Goal: Transaction & Acquisition: Purchase product/service

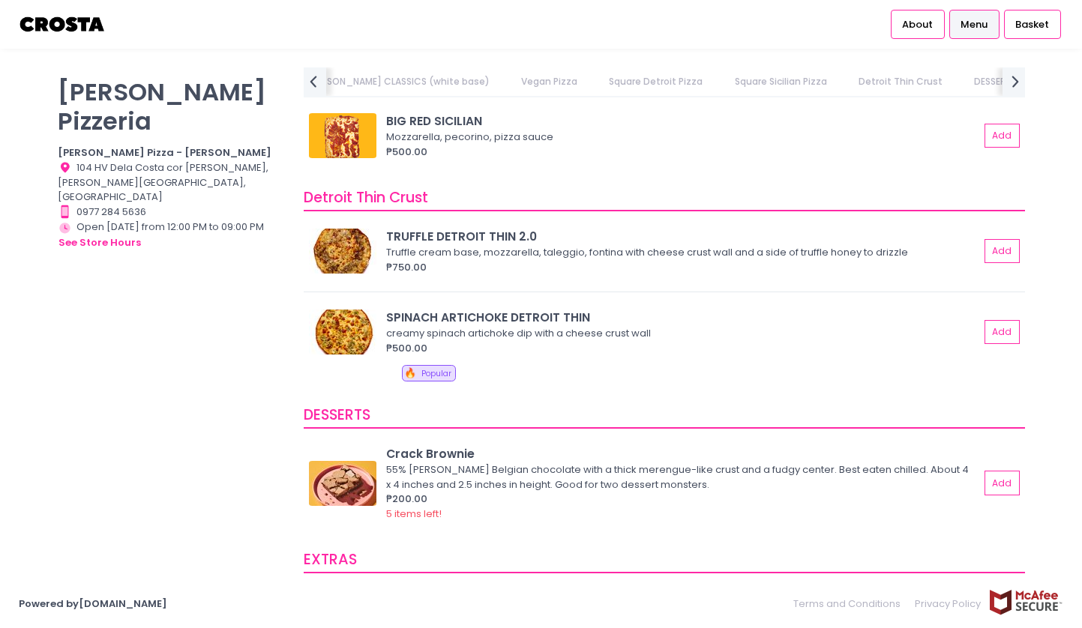
scroll to position [2119, 0]
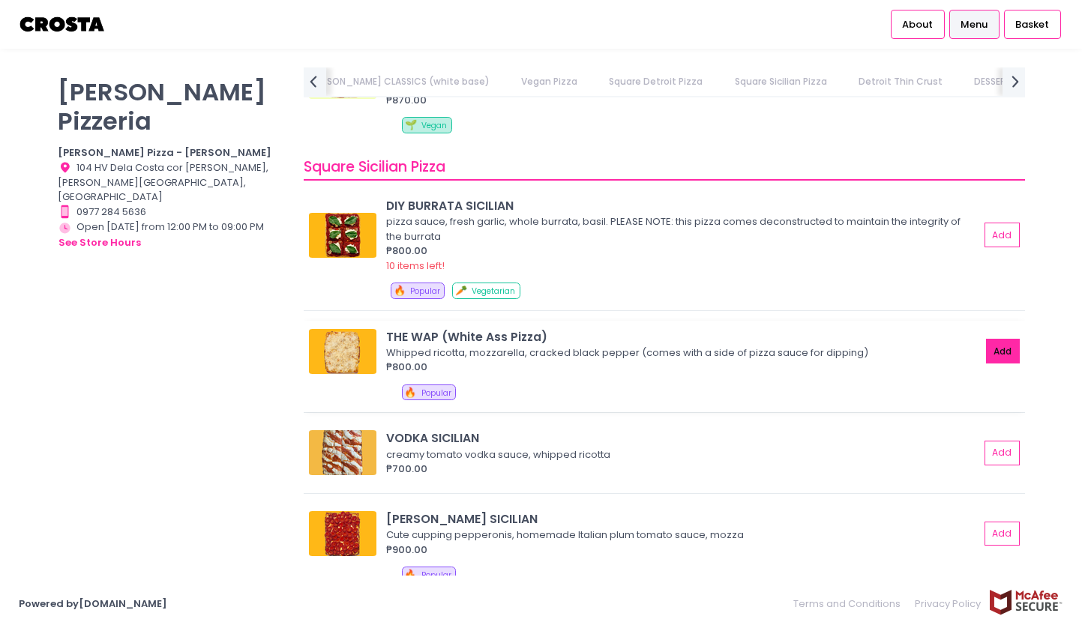
click at [995, 351] on button "Add" at bounding box center [1003, 351] width 34 height 25
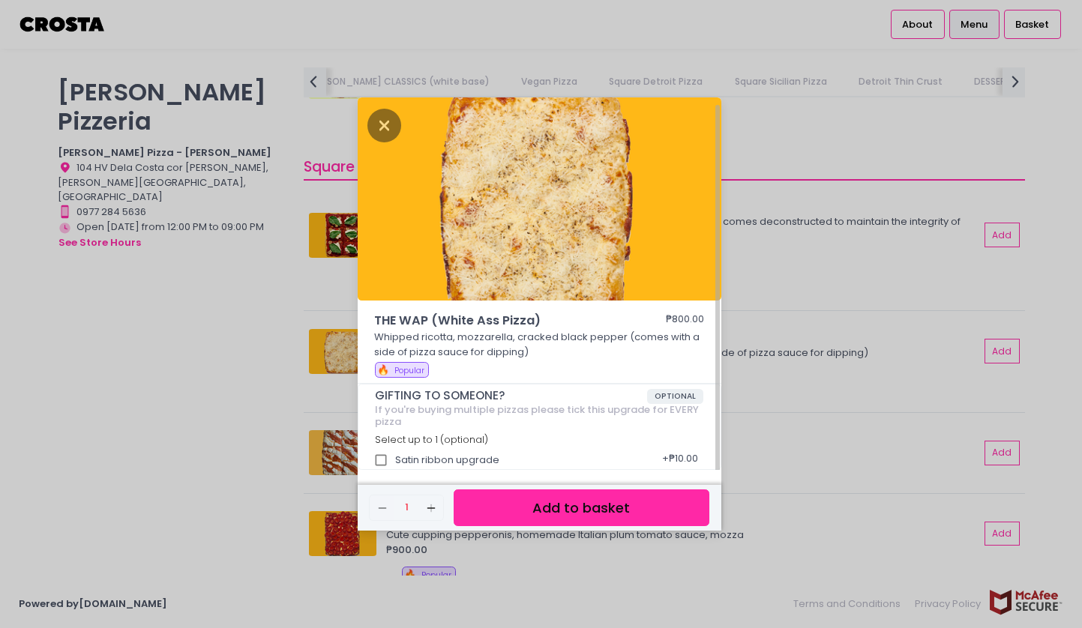
scroll to position [4, 0]
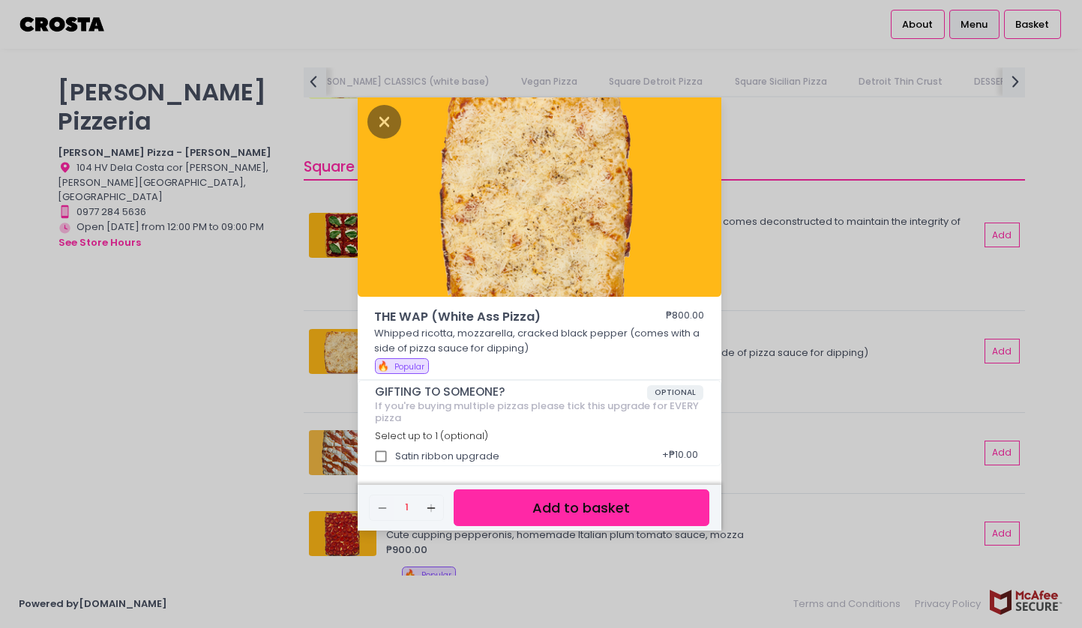
click at [562, 507] on button "Add to basket" at bounding box center [580, 507] width 255 height 37
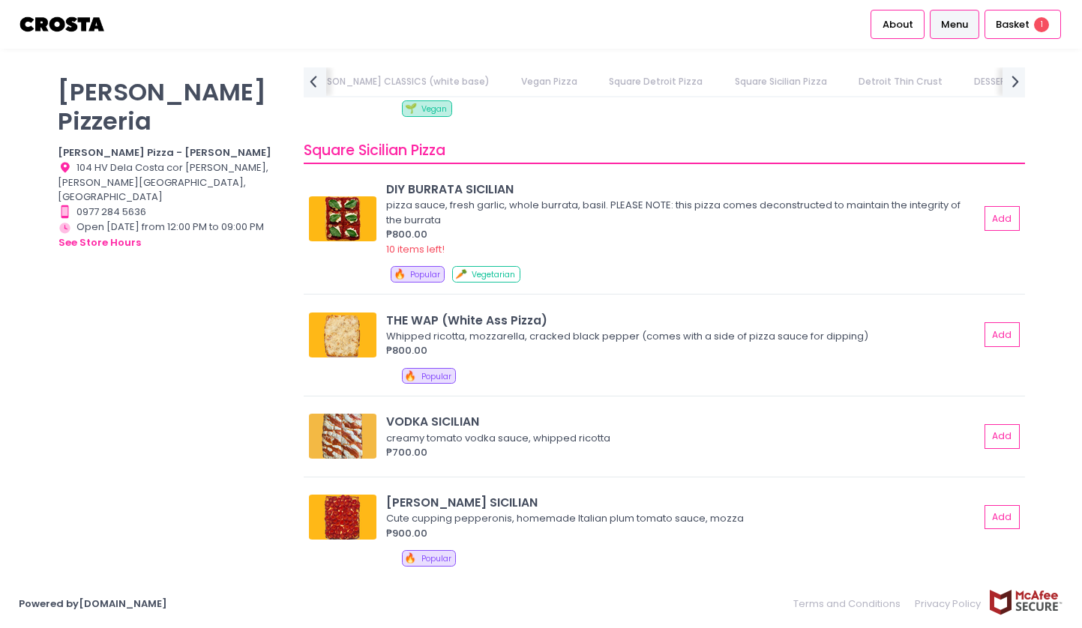
scroll to position [2135, 0]
click at [1007, 213] on button "Add" at bounding box center [1003, 219] width 34 height 25
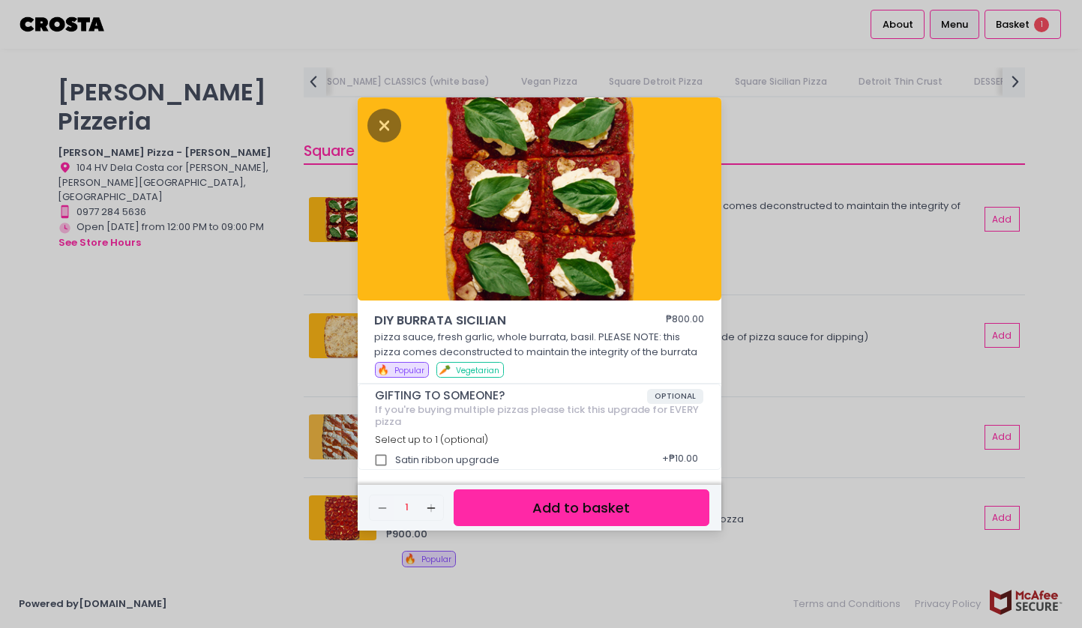
click at [589, 519] on button "Add to basket" at bounding box center [580, 507] width 255 height 37
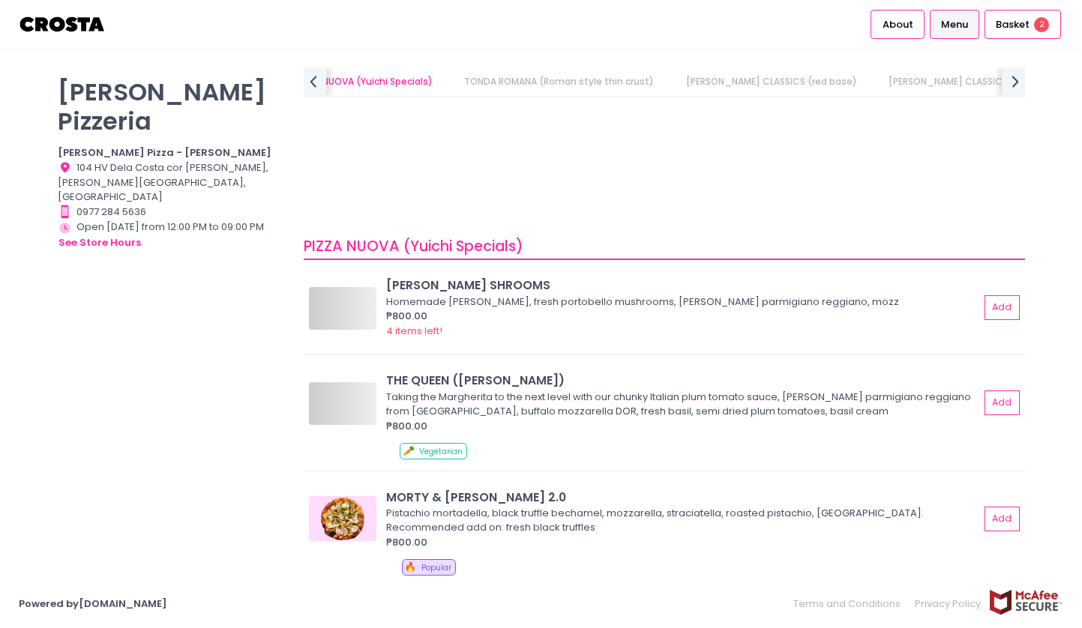
scroll to position [0, 0]
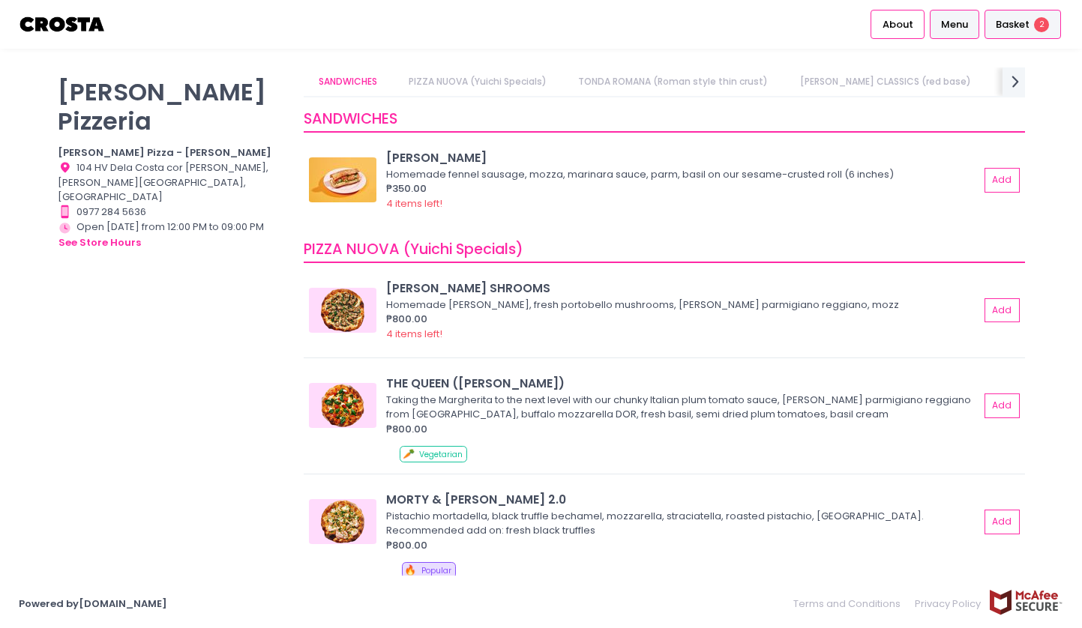
click at [1030, 16] on div "Basket 2" at bounding box center [1022, 24] width 76 height 29
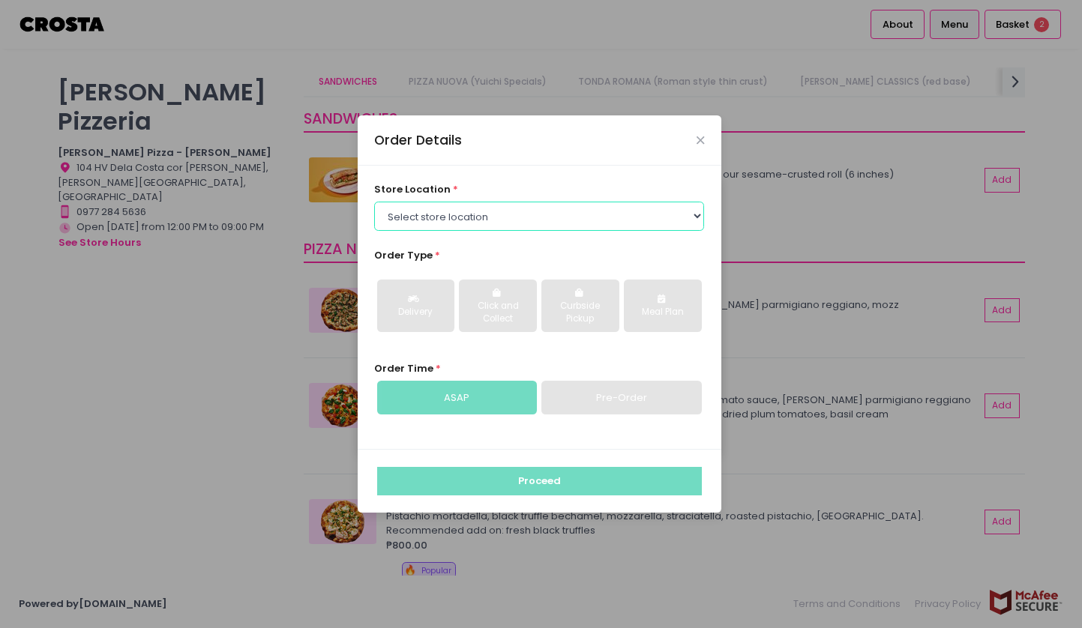
click at [552, 223] on select "Select store location Crosta Pizza - [PERSON_NAME] Crosta Pizza - [GEOGRAPHIC_D…" at bounding box center [539, 216] width 330 height 28
select select "65090bae48156caed44a5eb4"
click at [374, 202] on select "Select store location Crosta Pizza - [PERSON_NAME] Crosta Pizza - [GEOGRAPHIC_D…" at bounding box center [539, 216] width 330 height 28
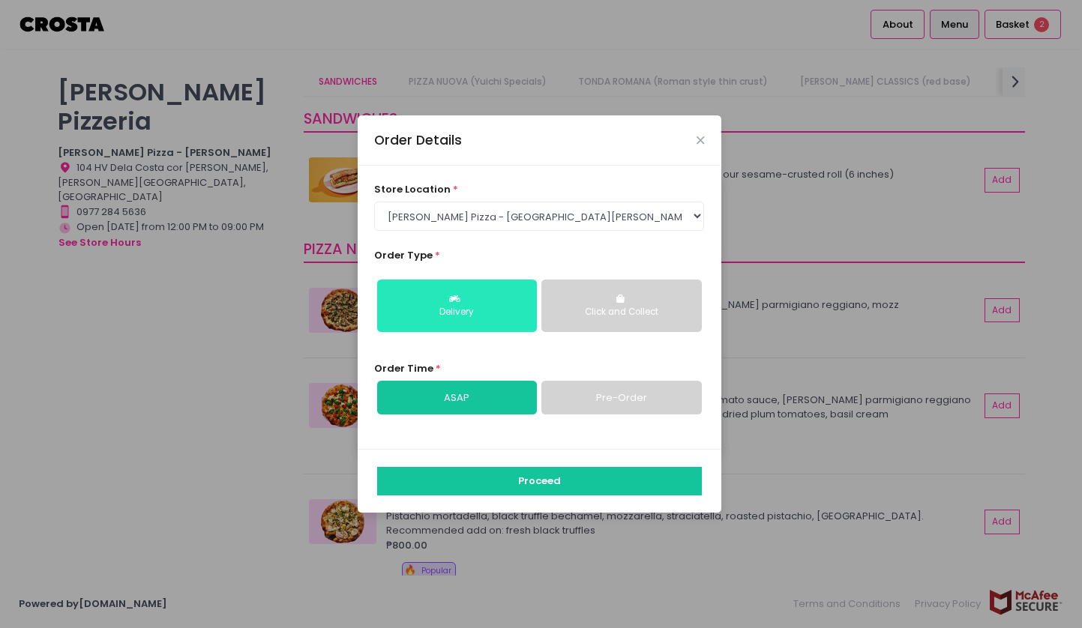
click at [503, 299] on button "Delivery" at bounding box center [457, 306] width 160 height 52
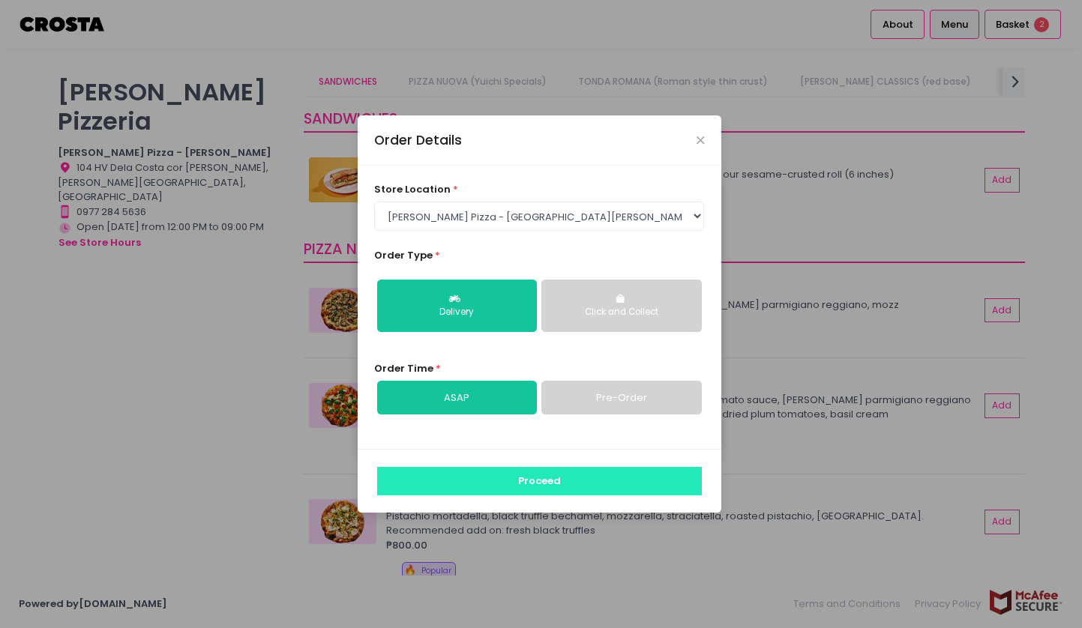
click at [533, 484] on button "Proceed" at bounding box center [539, 481] width 325 height 28
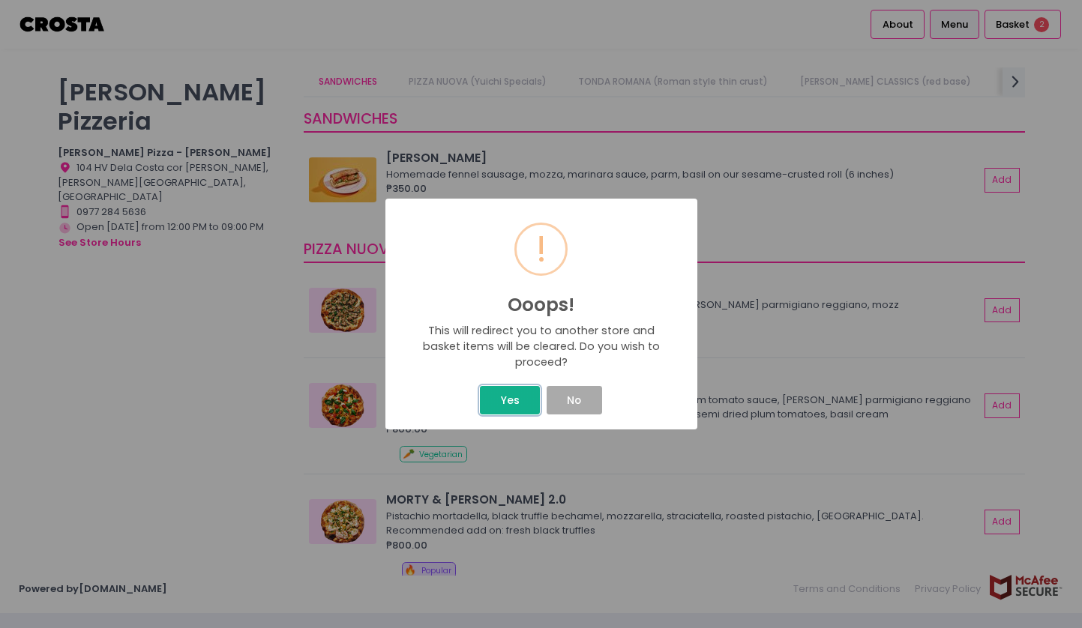
click at [523, 399] on button "Yes" at bounding box center [510, 400] width 60 height 28
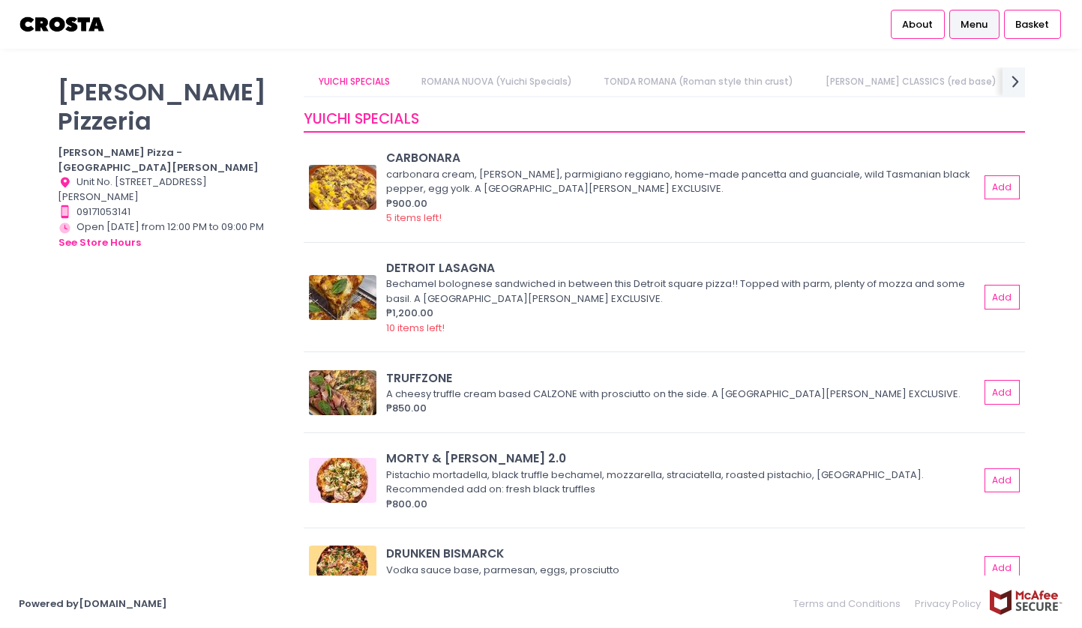
click at [547, 73] on link "ROMANA NUOVA (Yuichi Specials)" at bounding box center [497, 81] width 180 height 28
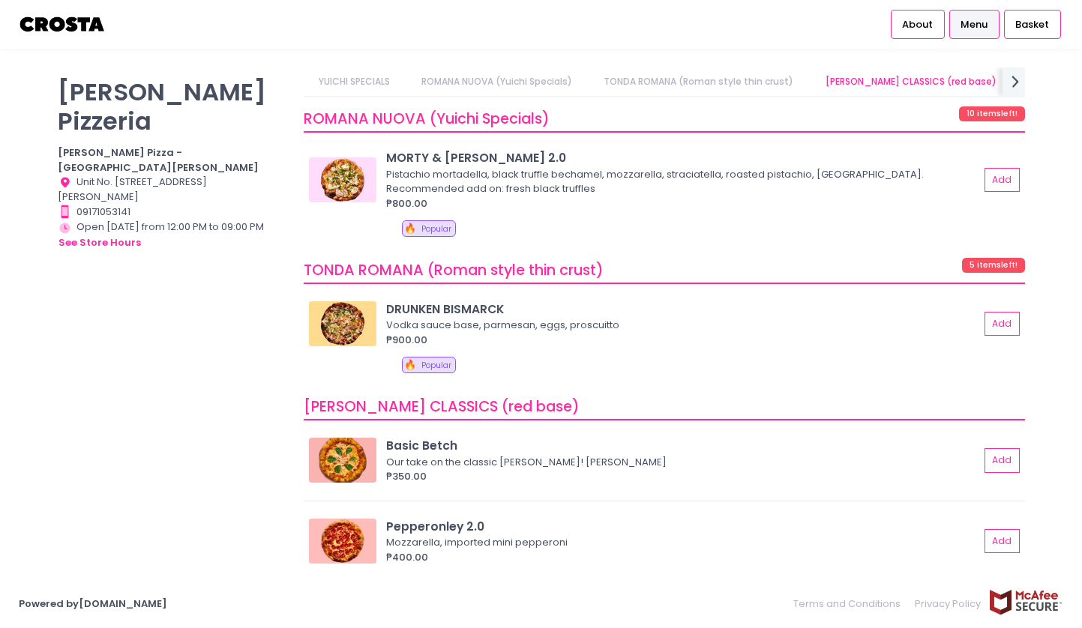
click at [666, 81] on link "TONDA ROMANA (Roman style thin crust)" at bounding box center [698, 81] width 219 height 28
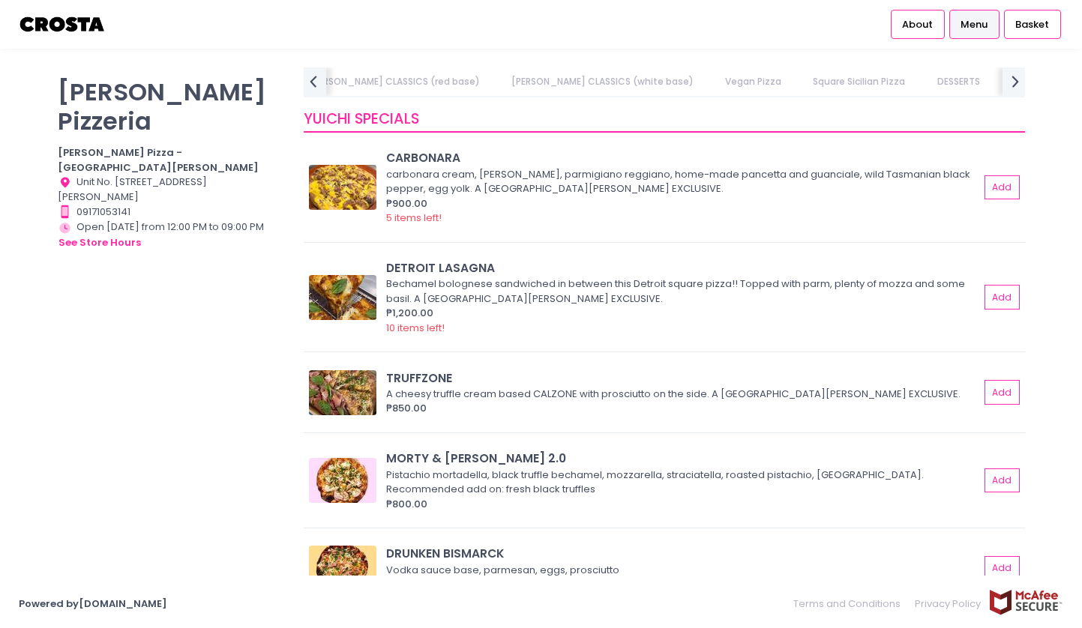
scroll to position [0, 552]
click at [782, 76] on link "Square Sicilian Pizza" at bounding box center [842, 81] width 121 height 28
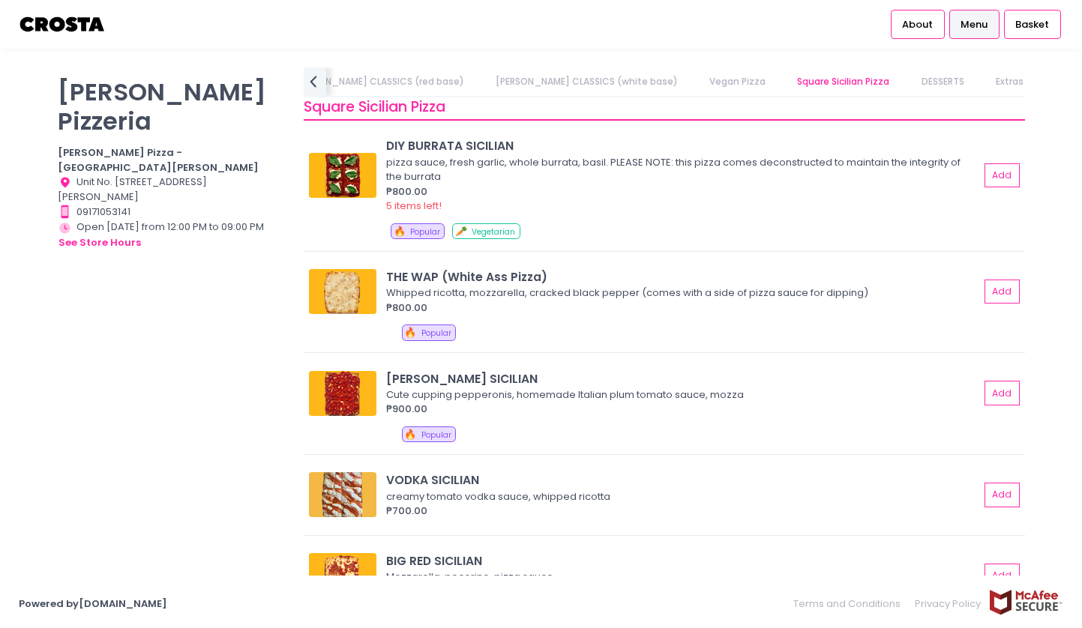
scroll to position [1791, 0]
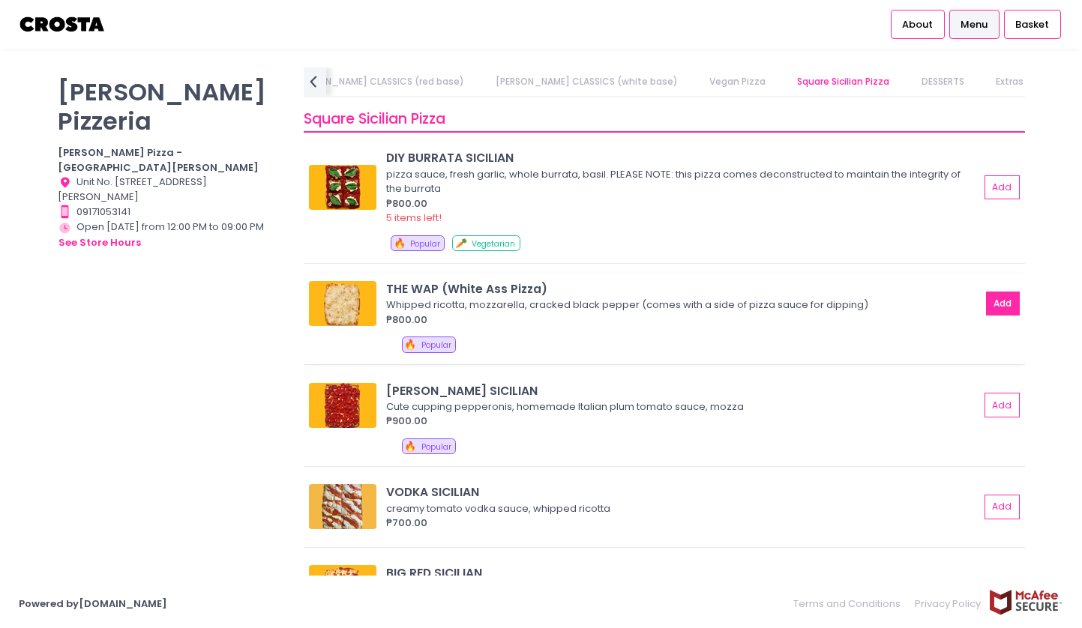
click at [1000, 304] on button "Add" at bounding box center [1003, 304] width 34 height 25
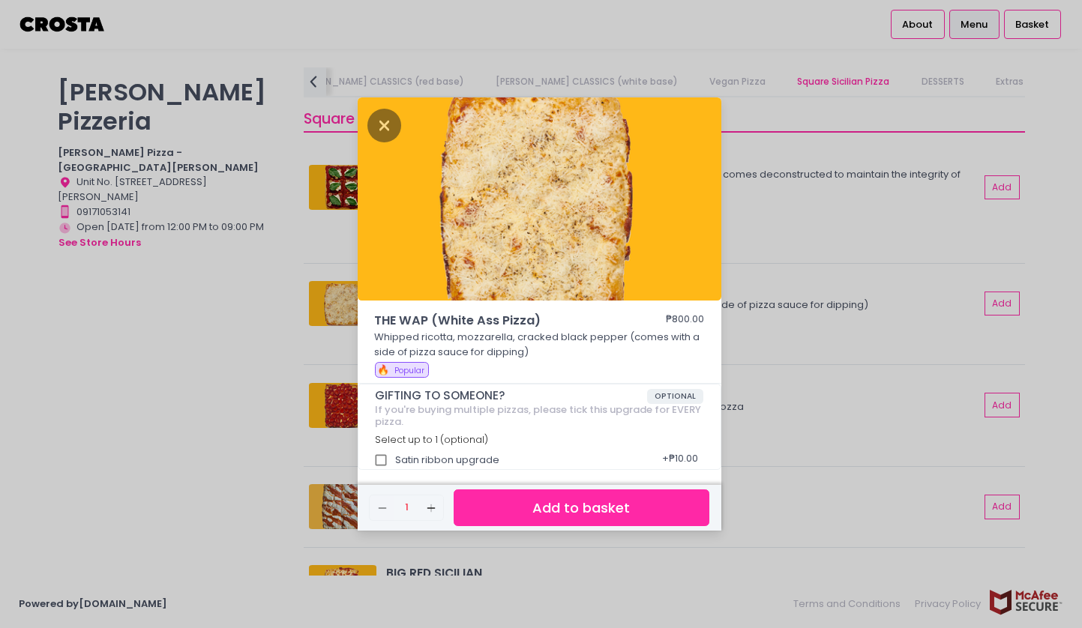
click at [541, 503] on button "Add to basket" at bounding box center [580, 507] width 255 height 37
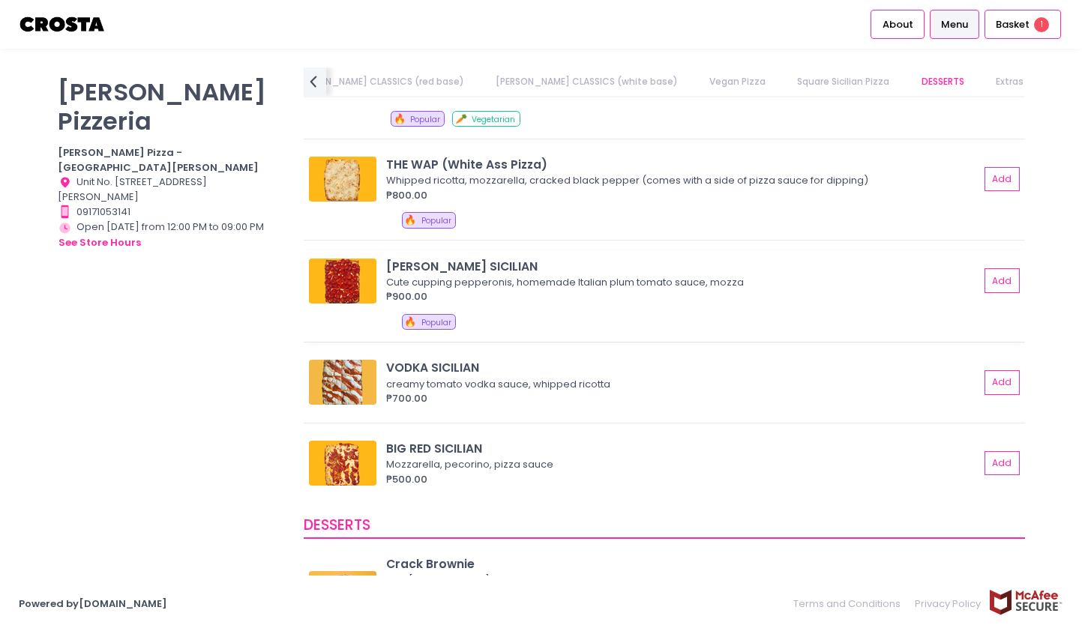
scroll to position [1914, 0]
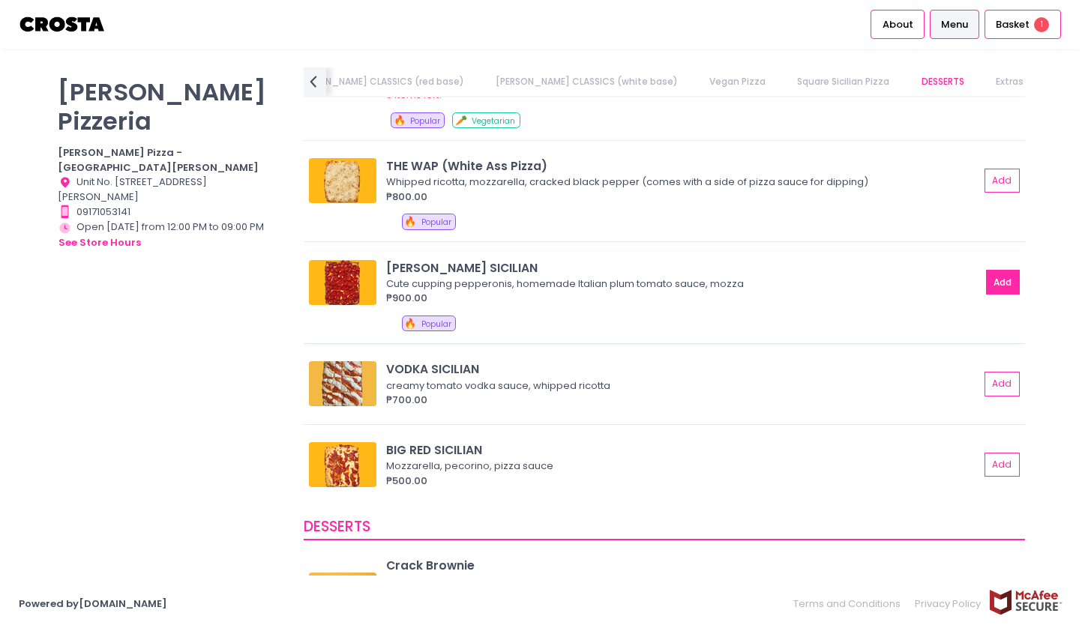
click at [995, 283] on button "Add" at bounding box center [1003, 282] width 34 height 25
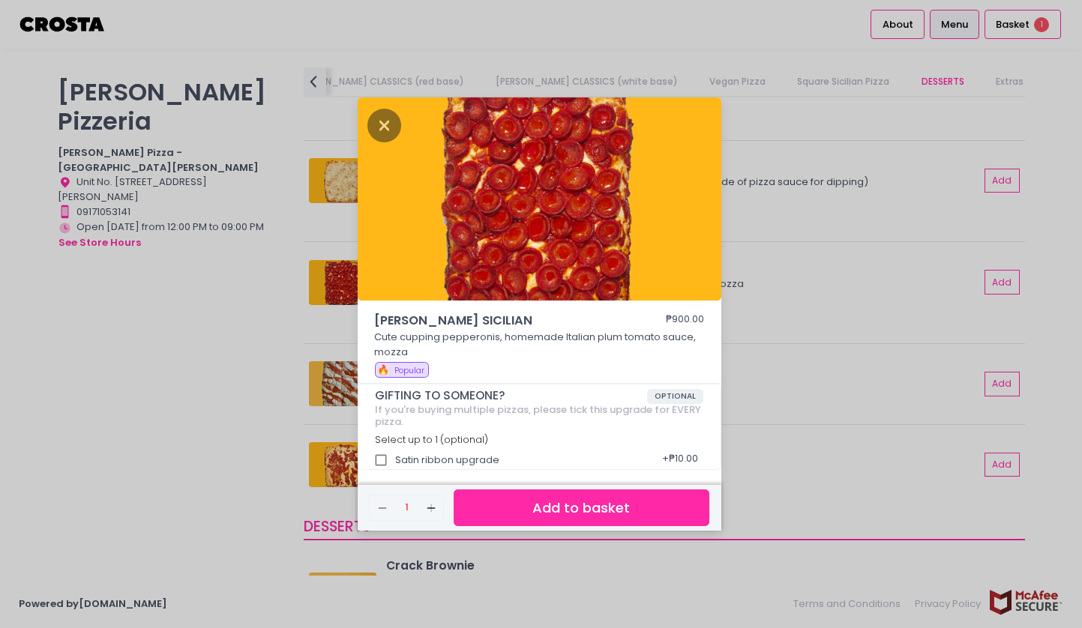
click at [611, 513] on button "Add to basket" at bounding box center [580, 507] width 255 height 37
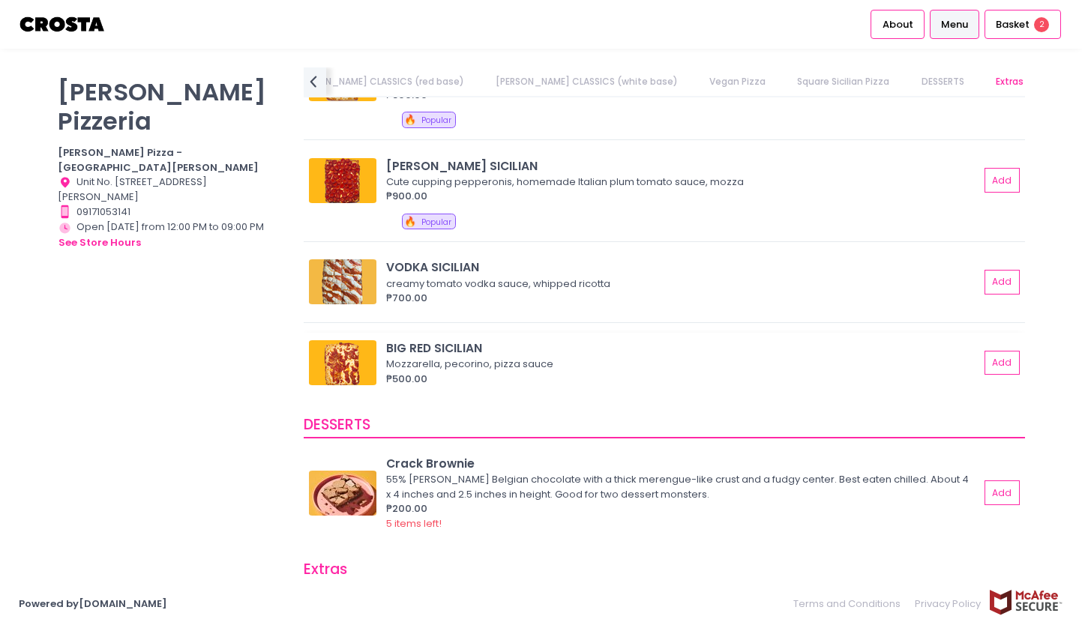
scroll to position [2058, 0]
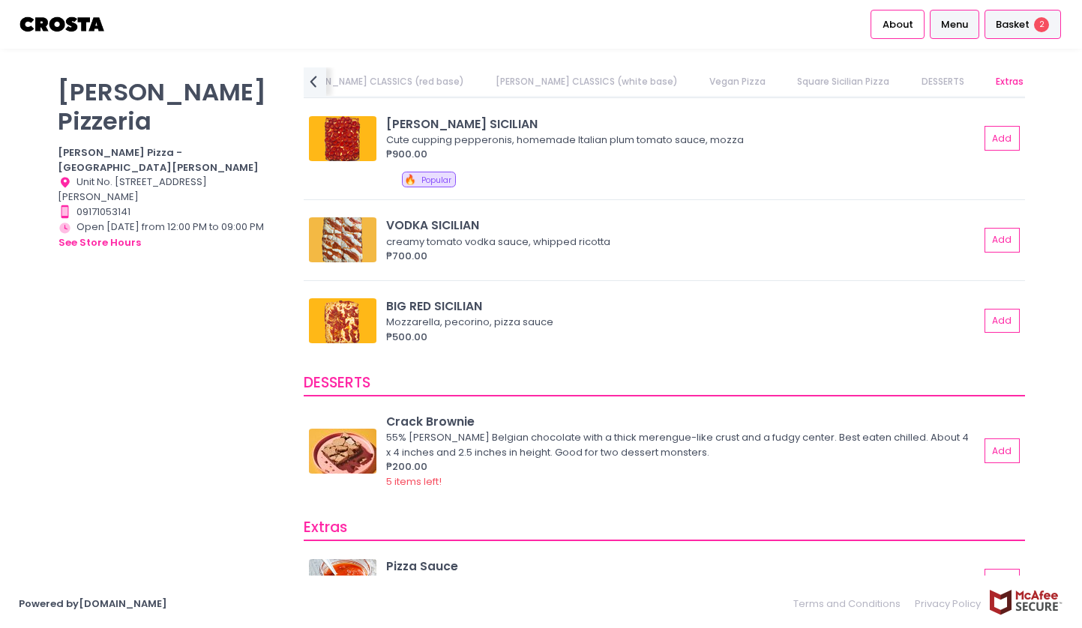
click at [1030, 20] on div "Basket 2" at bounding box center [1022, 24] width 76 height 29
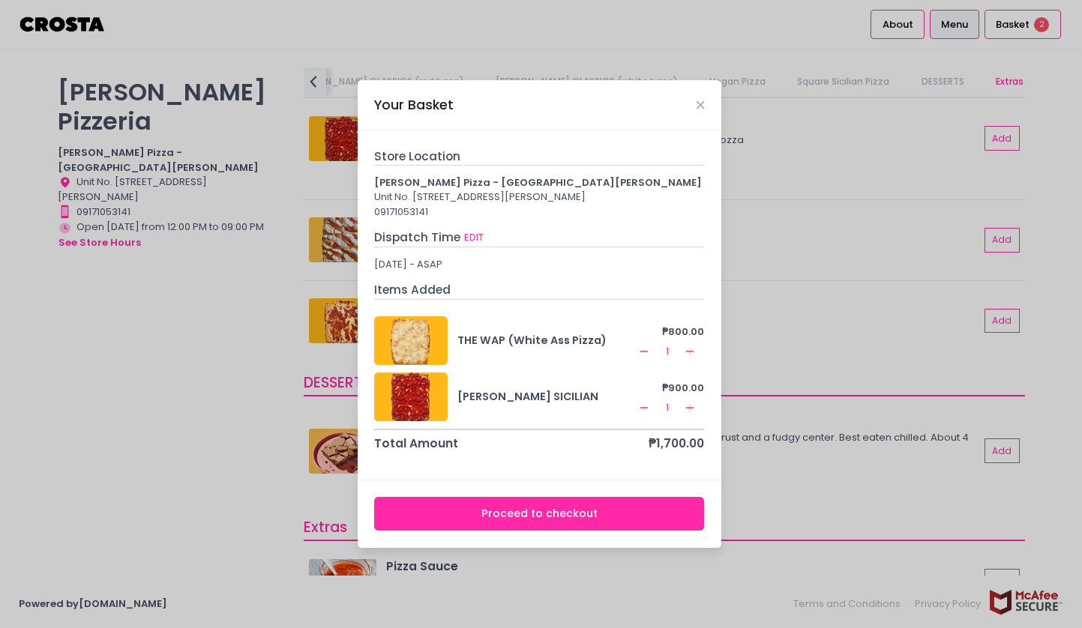
click at [705, 102] on div "Your Basket" at bounding box center [540, 104] width 364 height 49
click at [699, 100] on icon "Close" at bounding box center [699, 105] width 7 height 11
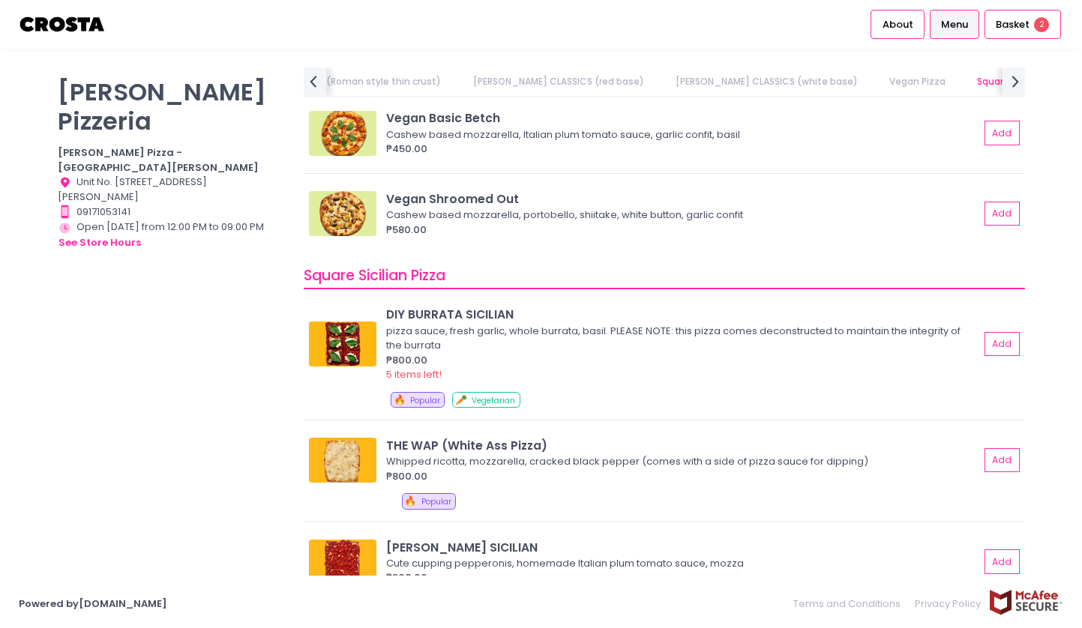
scroll to position [1632, 0]
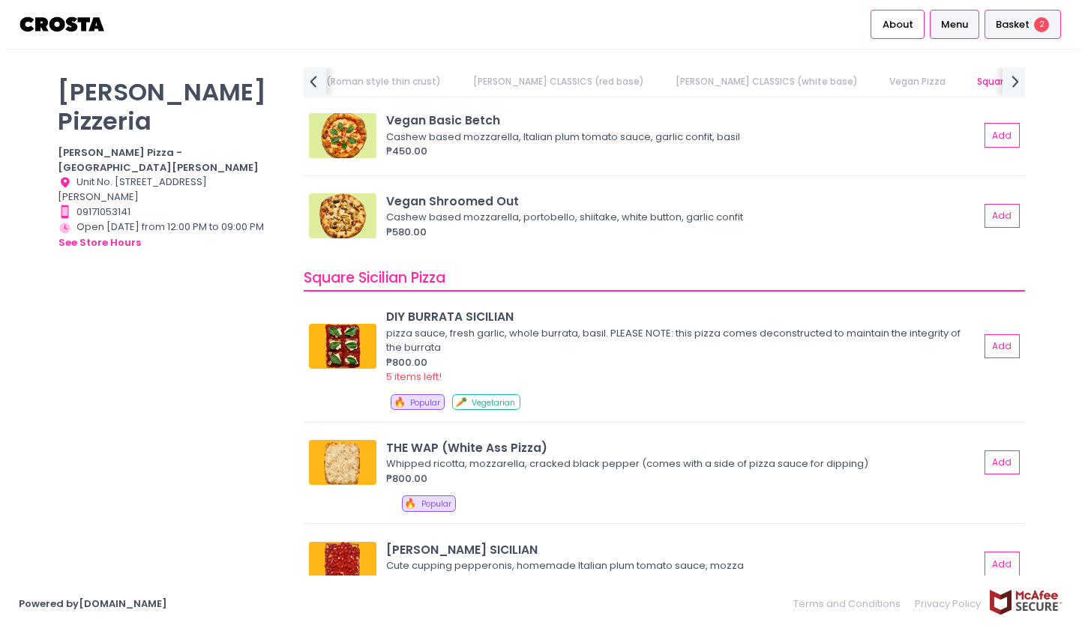
click at [1037, 28] on span "2" at bounding box center [1041, 24] width 15 height 15
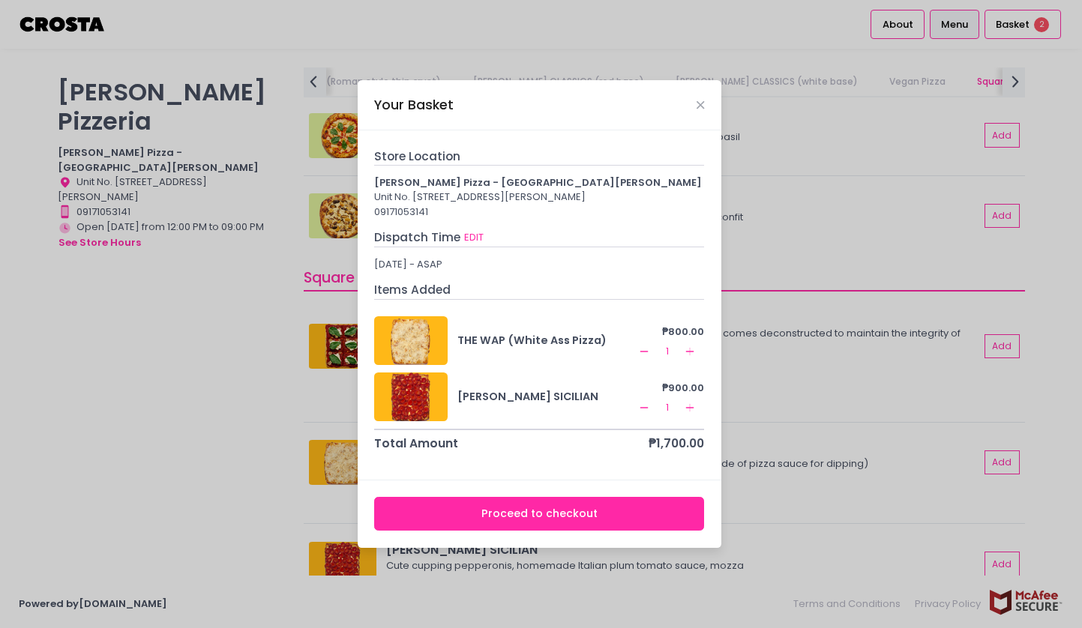
click at [646, 414] on icon "Remove Created with Sketch." at bounding box center [644, 408] width 12 height 12
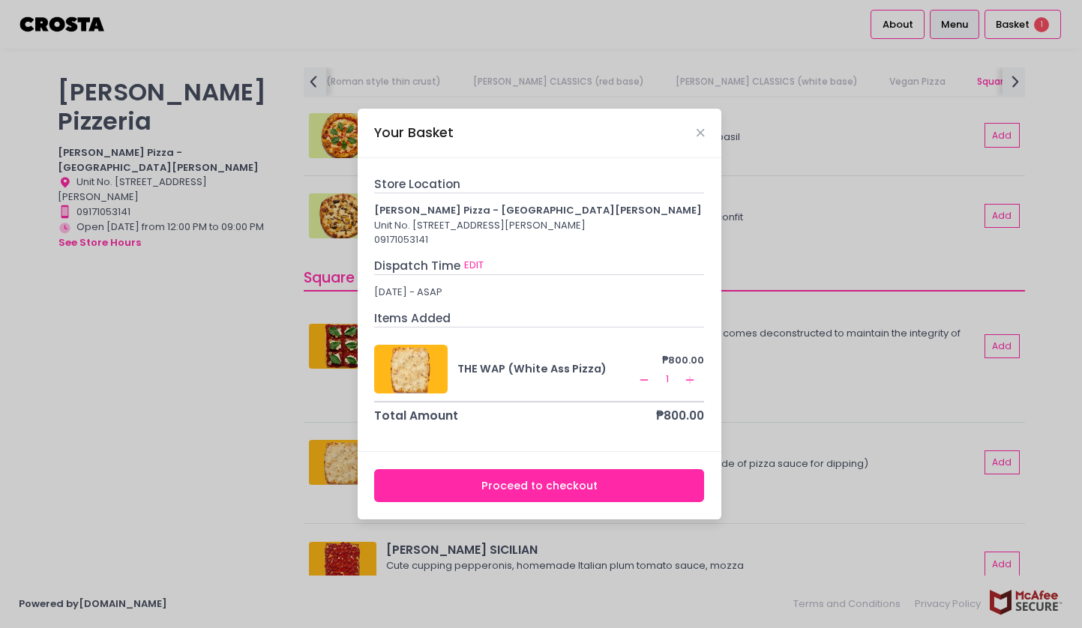
click at [690, 130] on div "Your Basket" at bounding box center [540, 133] width 364 height 49
click at [702, 127] on icon "Close" at bounding box center [699, 132] width 7 height 11
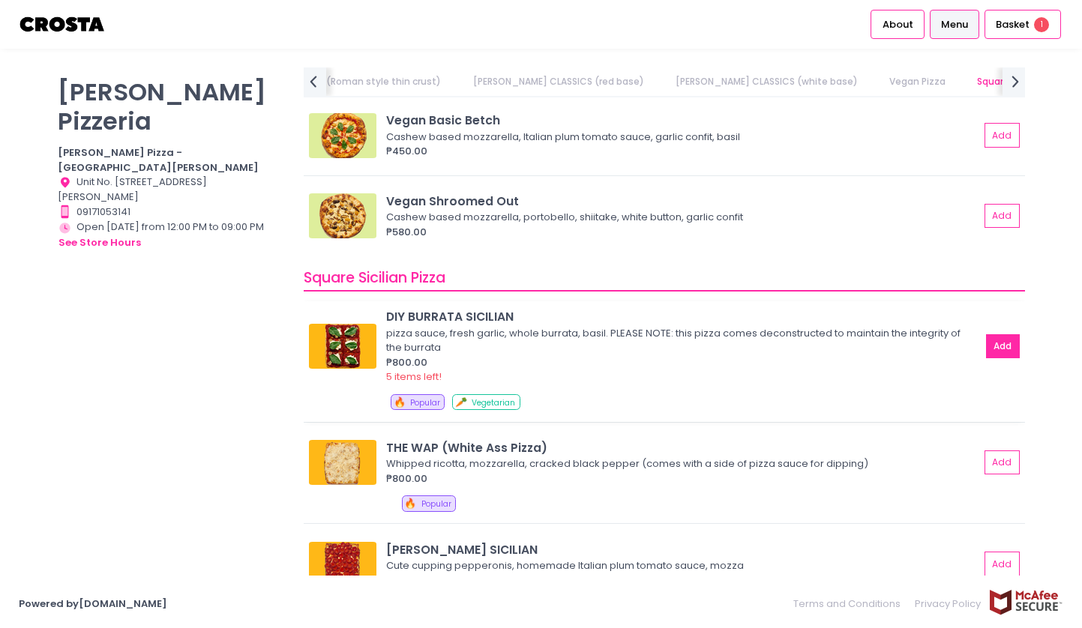
click at [1007, 349] on button "Add" at bounding box center [1003, 346] width 34 height 25
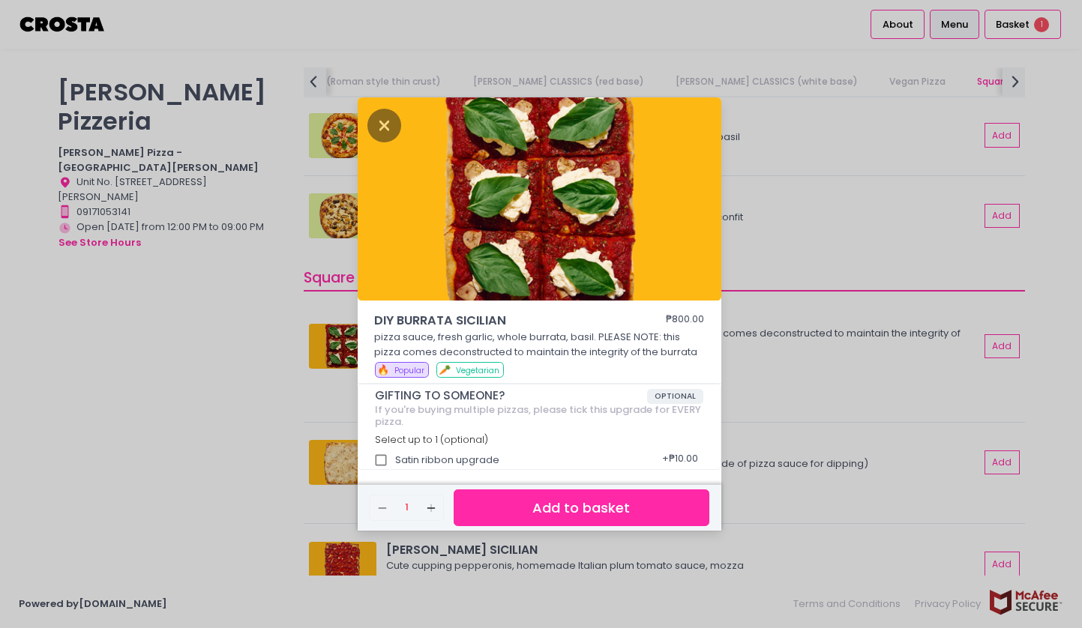
click at [618, 516] on button "Add to basket" at bounding box center [580, 507] width 255 height 37
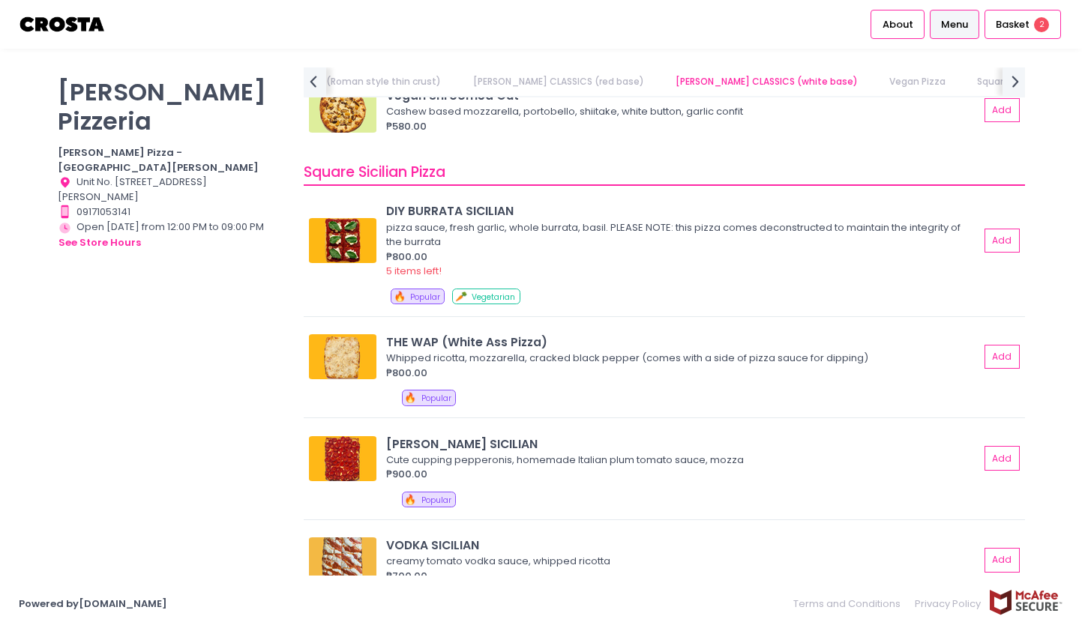
scroll to position [1746, 0]
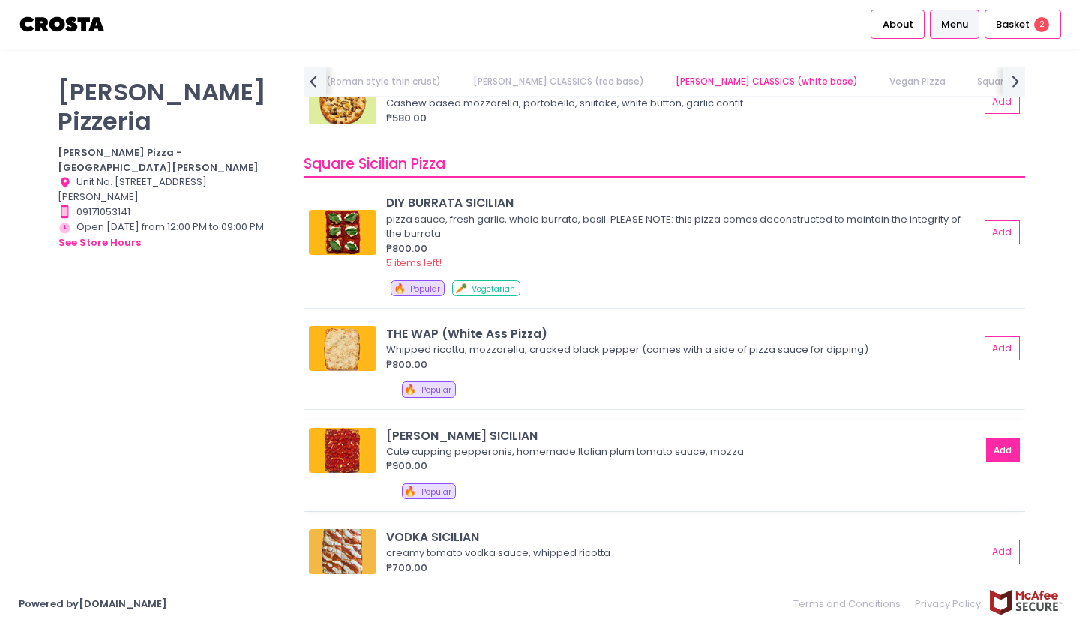
click at [1012, 447] on button "Add" at bounding box center [1003, 450] width 34 height 25
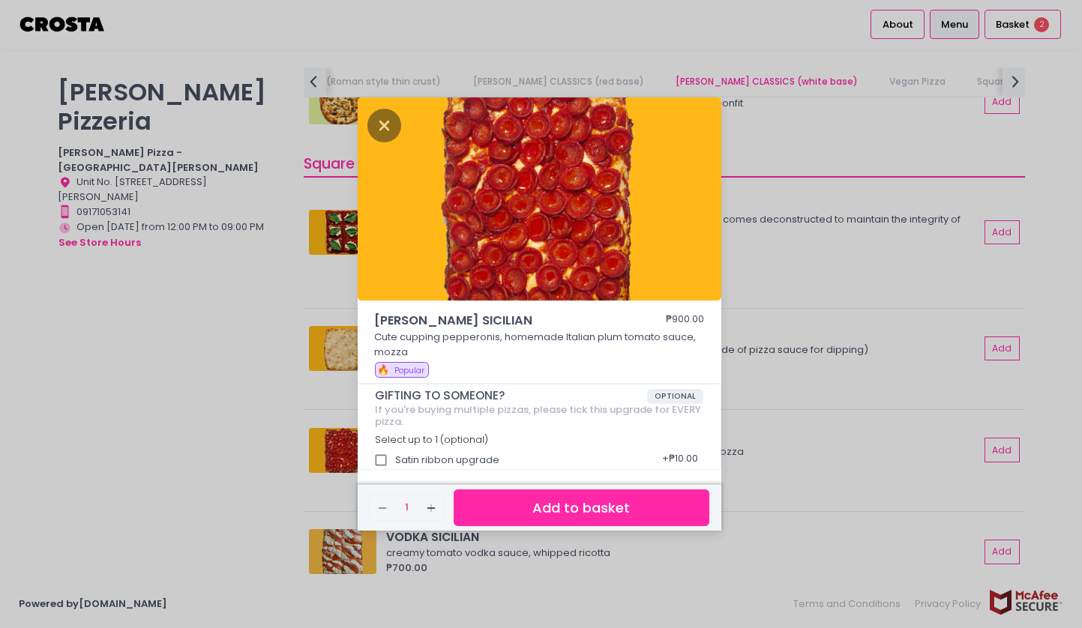
click at [621, 514] on button "Add to basket" at bounding box center [580, 507] width 255 height 37
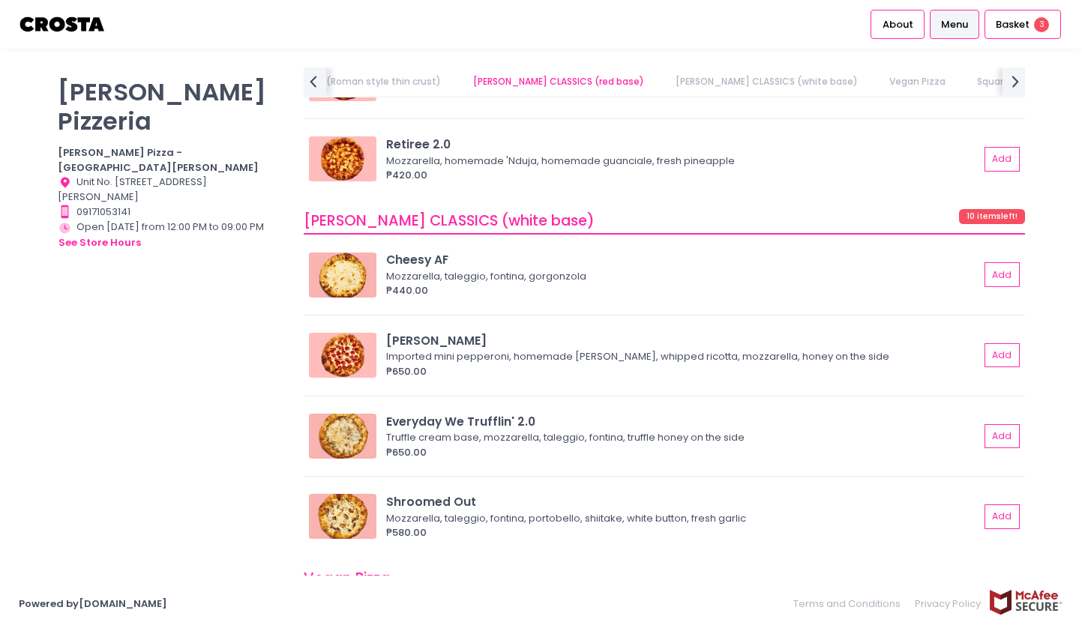
scroll to position [1134, 0]
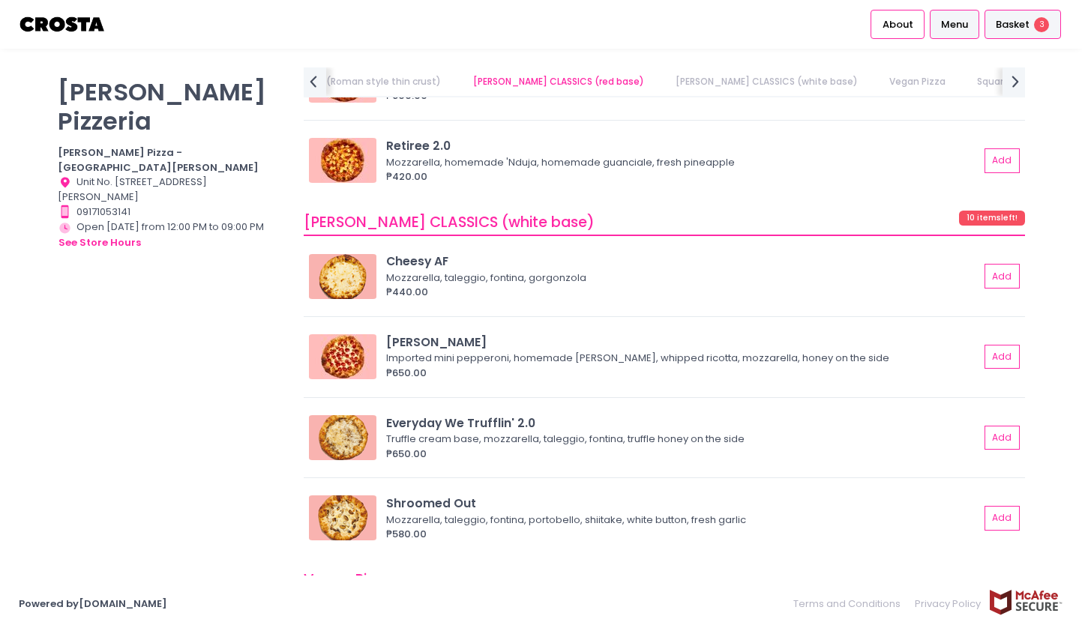
click at [1025, 29] on span "Basket" at bounding box center [1012, 24] width 34 height 15
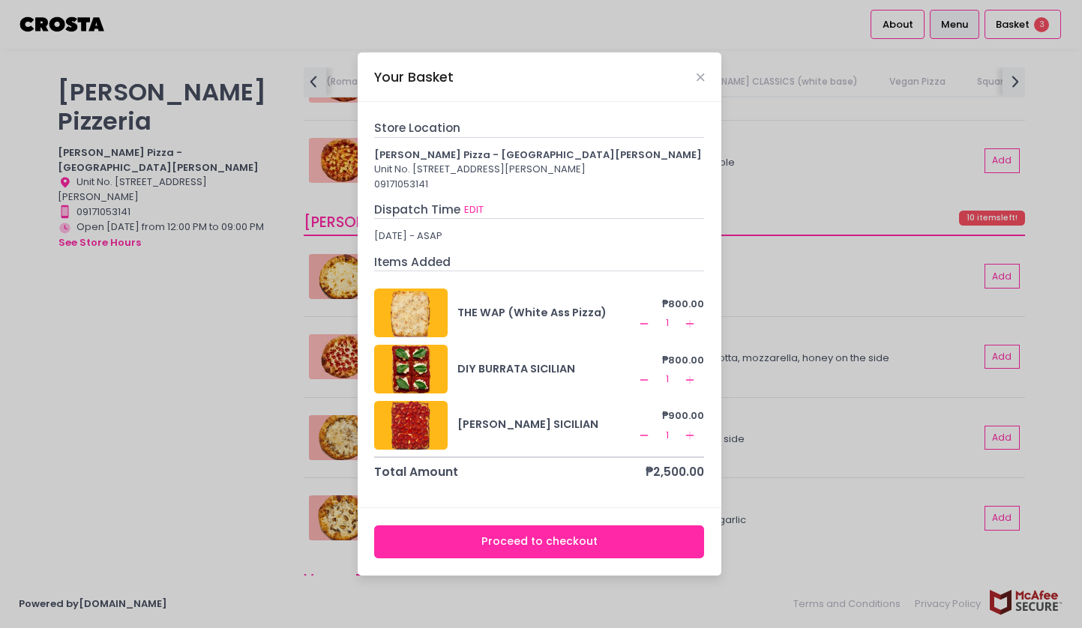
click at [286, 434] on div "Your Basket Store Location Crosta Pizza - San Juan Unit No. OS2-002, Ground Flo…" at bounding box center [541, 314] width 1082 height 628
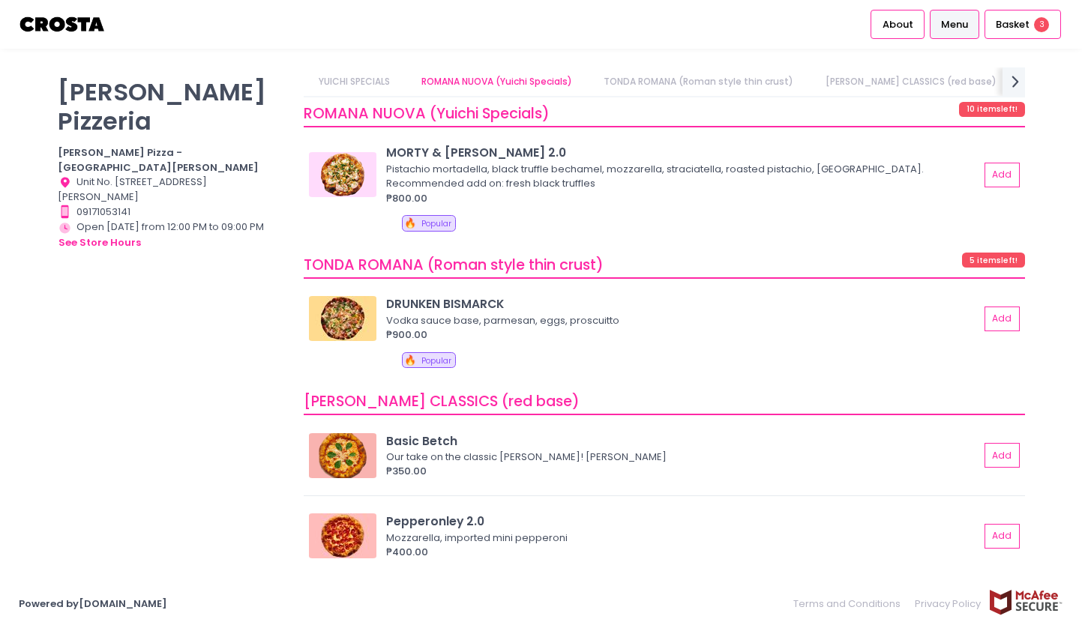
scroll to position [599, 0]
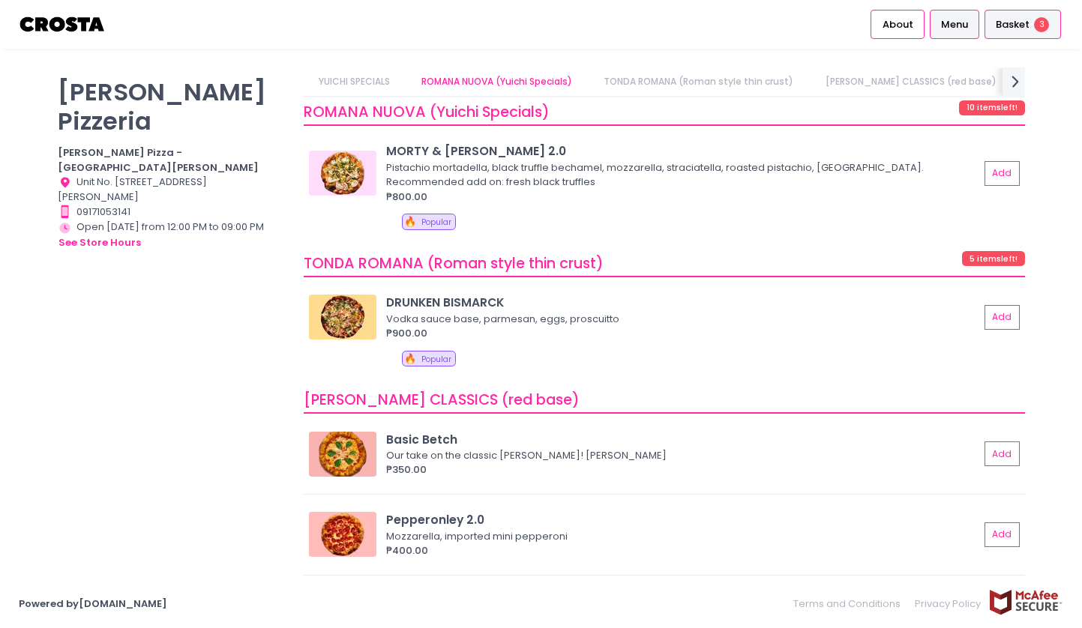
click at [1008, 23] on span "Basket" at bounding box center [1012, 24] width 34 height 15
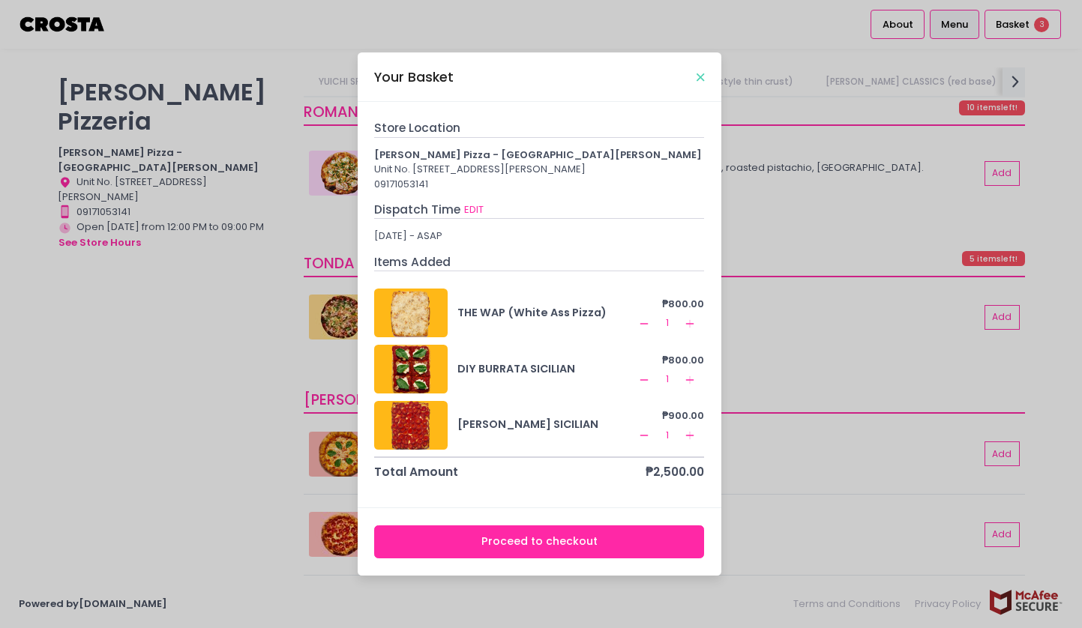
click at [700, 72] on icon "Close" at bounding box center [699, 77] width 7 height 11
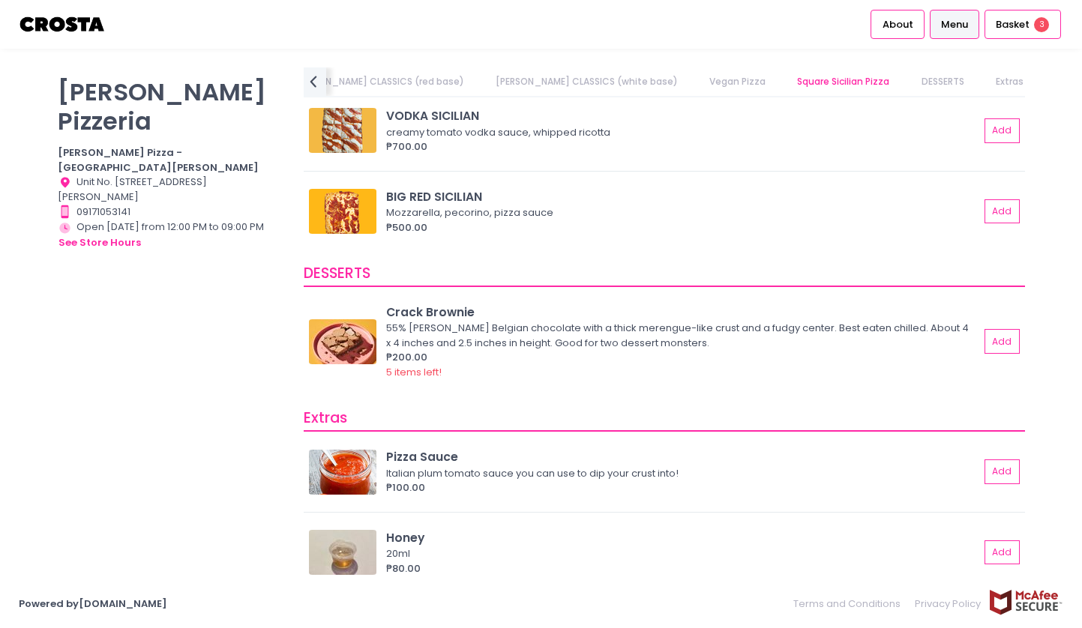
scroll to position [2153, 0]
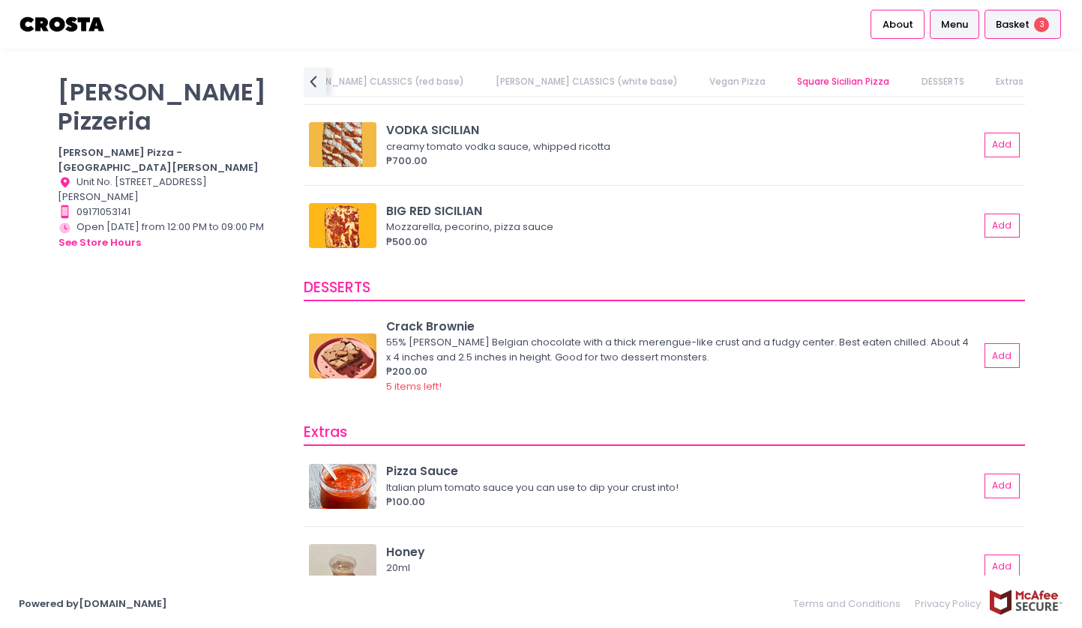
click at [1040, 19] on span "3" at bounding box center [1041, 24] width 15 height 15
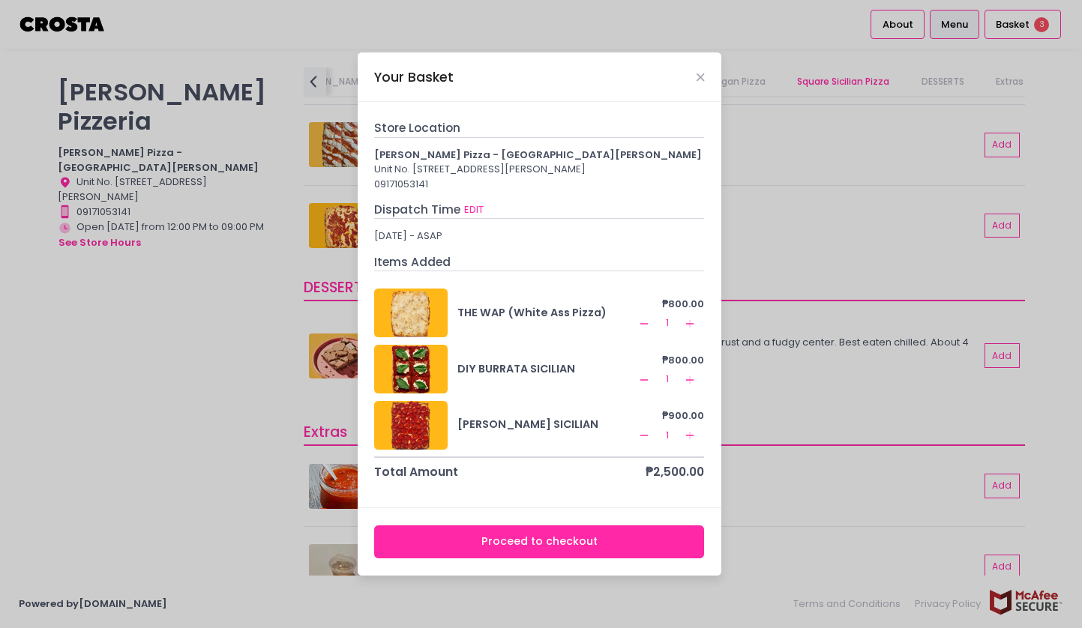
drag, startPoint x: 538, startPoint y: 543, endPoint x: 553, endPoint y: 372, distance: 172.3
click at [553, 372] on div "Your Basket Store Location Crosta Pizza - San Juan Unit No. OS2-002, Ground Flo…" at bounding box center [540, 313] width 364 height 523
click at [551, 537] on button "Proceed to checkout" at bounding box center [539, 542] width 330 height 34
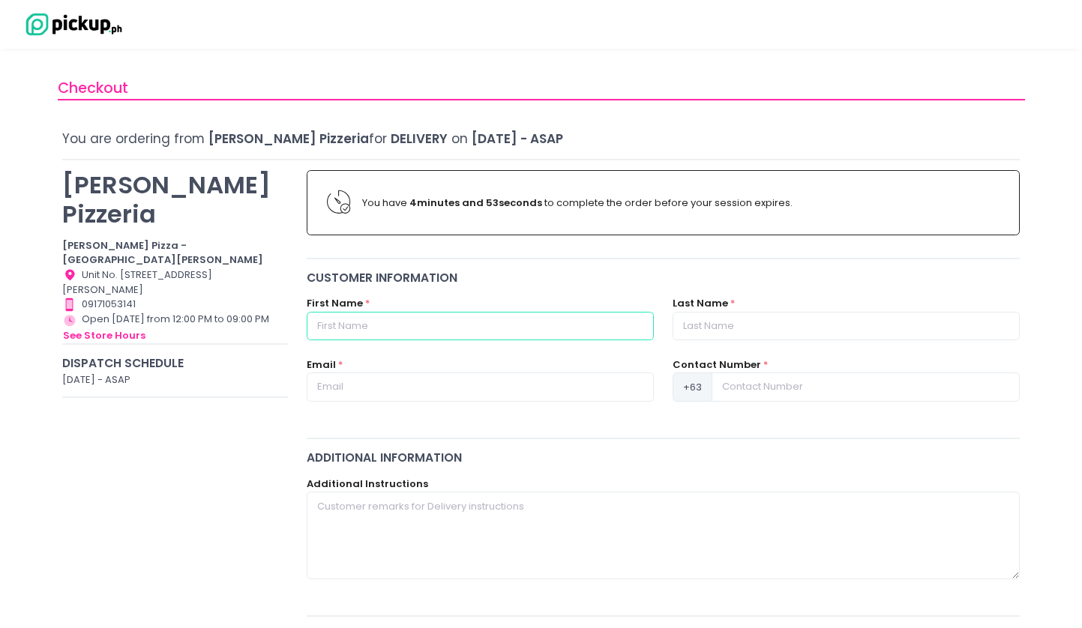
click at [415, 333] on input "text" at bounding box center [480, 326] width 347 height 28
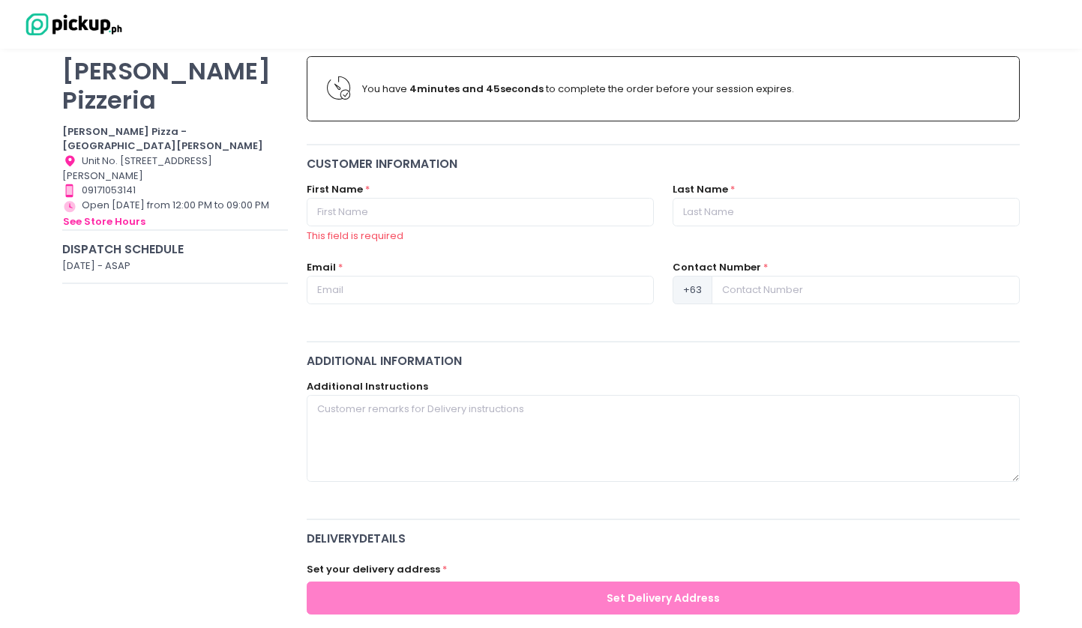
scroll to position [63, 0]
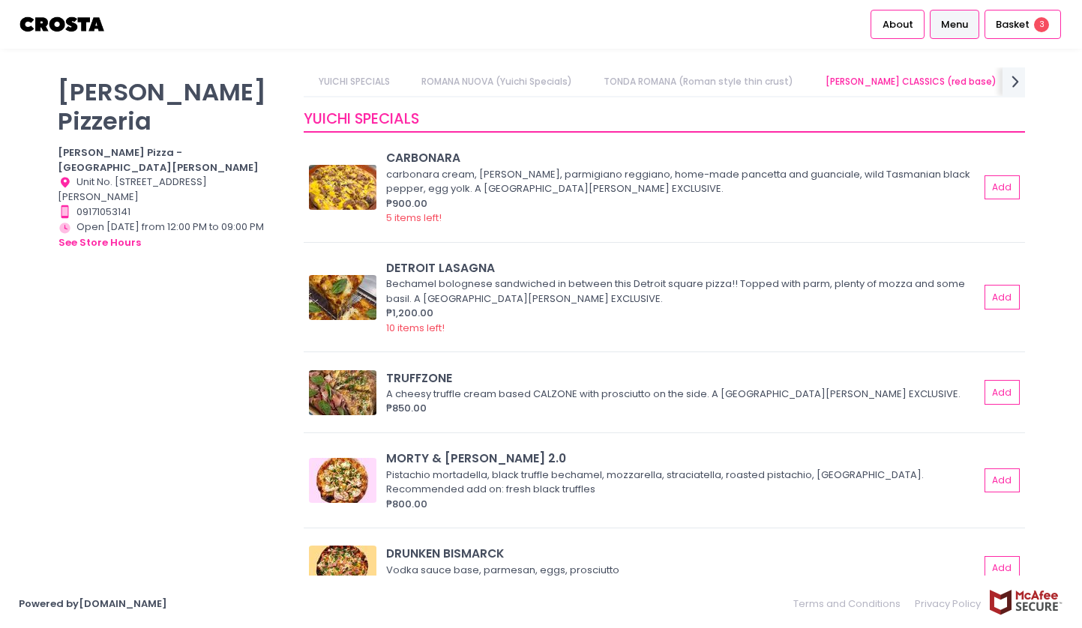
click at [545, 79] on link "ROMANA NUOVA (Yuichi Specials)" at bounding box center [497, 81] width 180 height 28
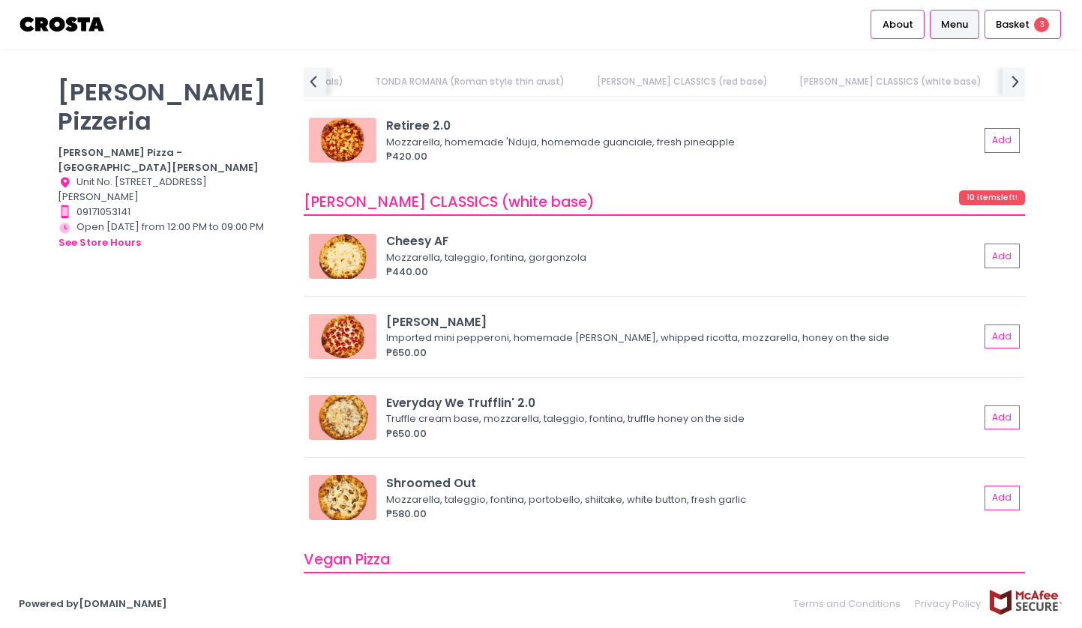
scroll to position [1196, 0]
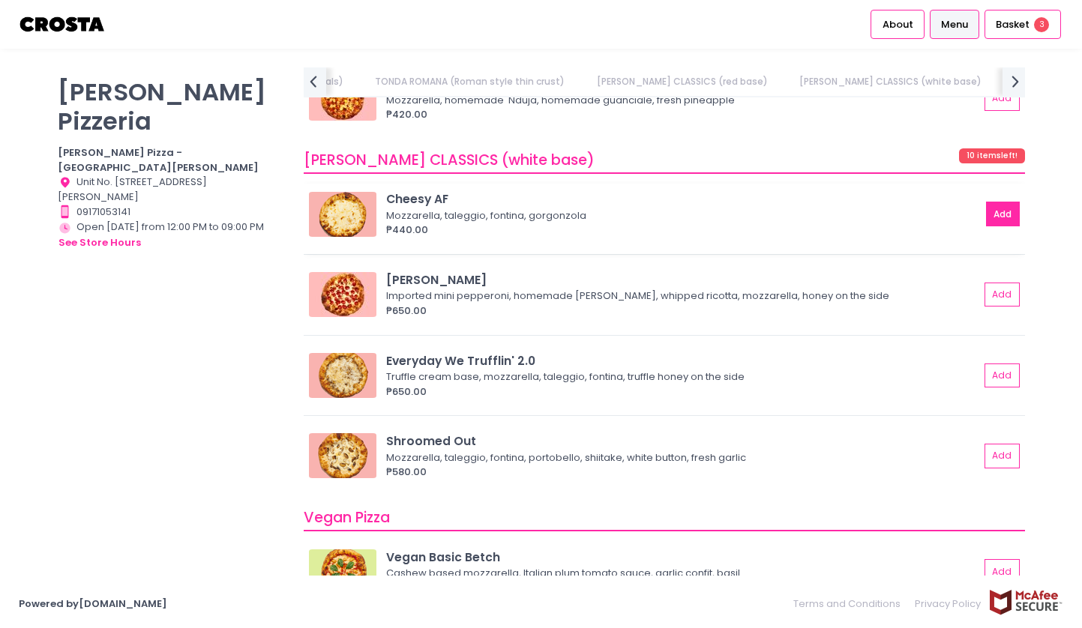
click at [1000, 222] on button "Add" at bounding box center [1003, 214] width 34 height 25
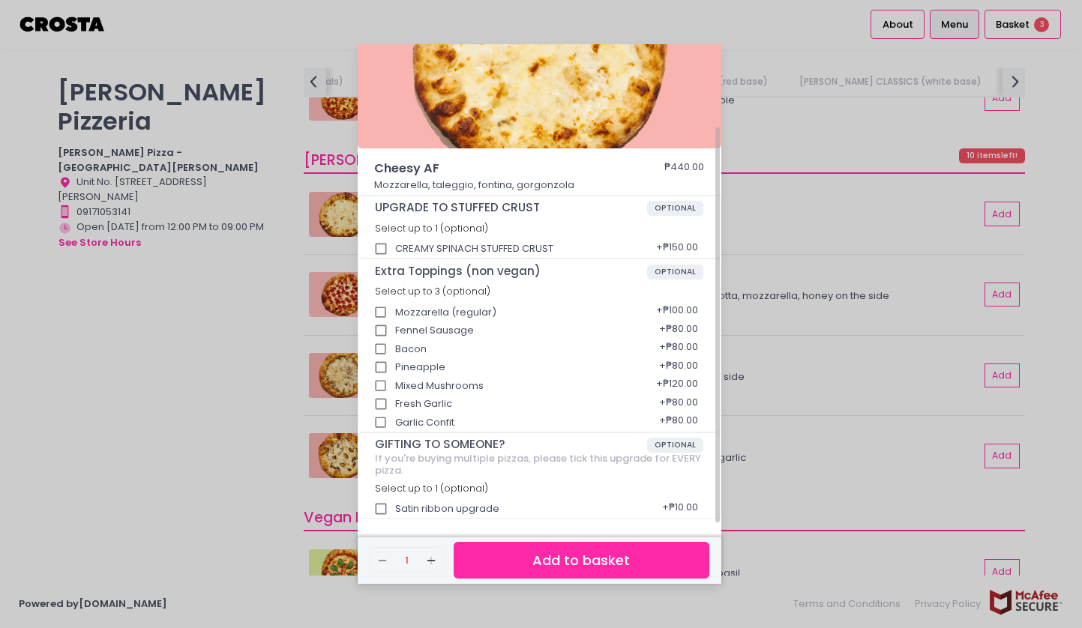
scroll to position [100, 0]
click at [259, 475] on div "Cheesy AF ₱440.00 Mozzarella, taleggio, fontina, gorgonzola UPGRADE TO STUFFED …" at bounding box center [541, 314] width 1082 height 628
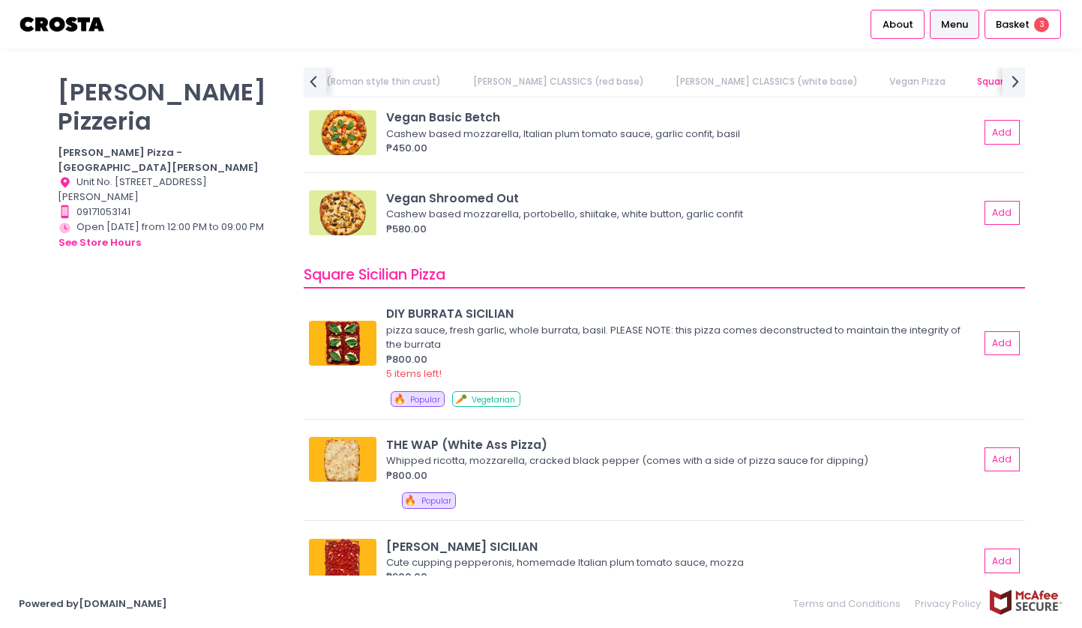
scroll to position [1642, 0]
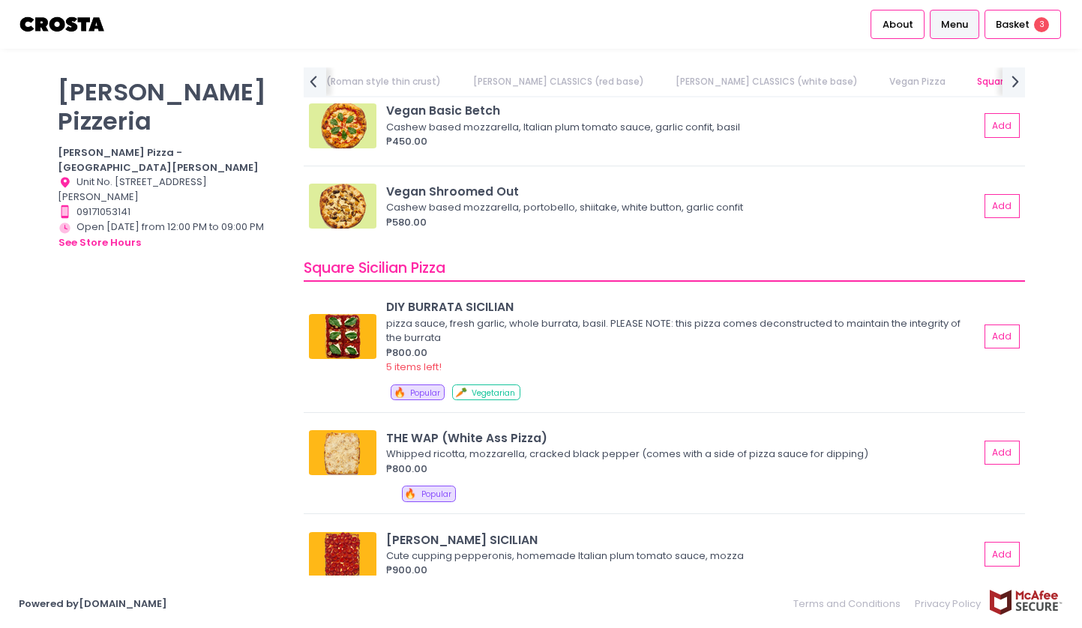
click at [709, 333] on div "pizza sauce, fresh garlic, whole burrata, basil. PLEASE NOTE: this pizza comes …" at bounding box center [680, 330] width 588 height 29
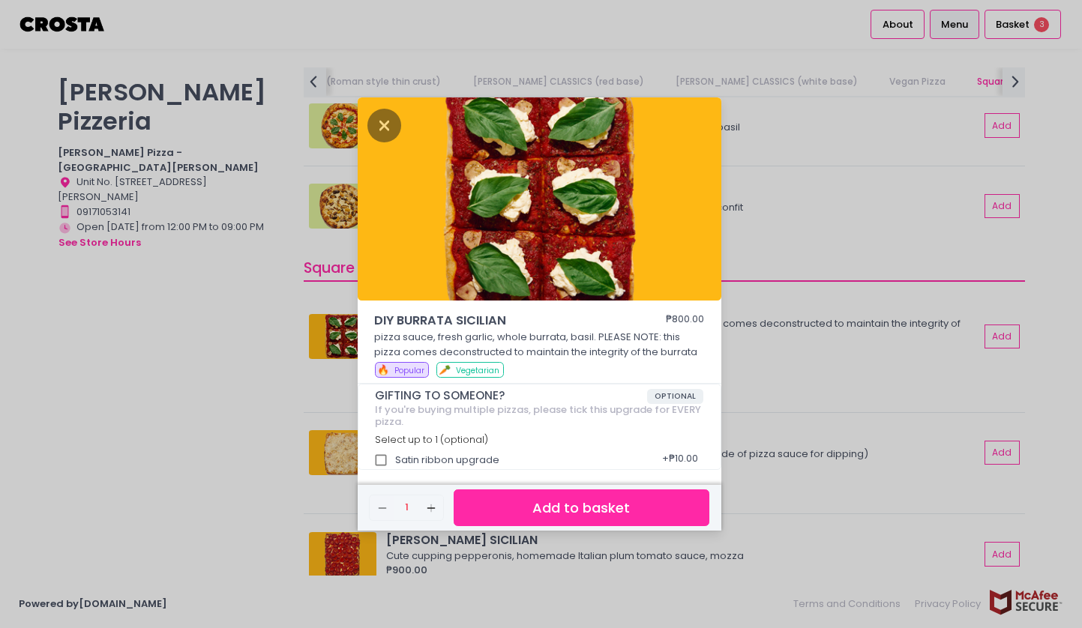
scroll to position [4, 0]
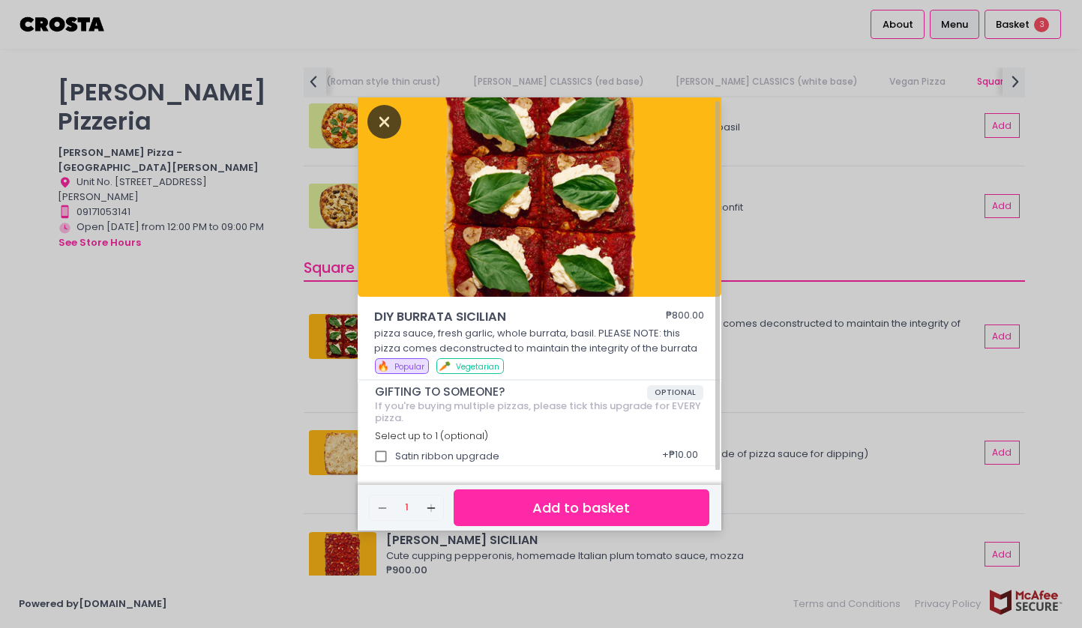
click at [381, 111] on icon "Close" at bounding box center [384, 122] width 34 height 34
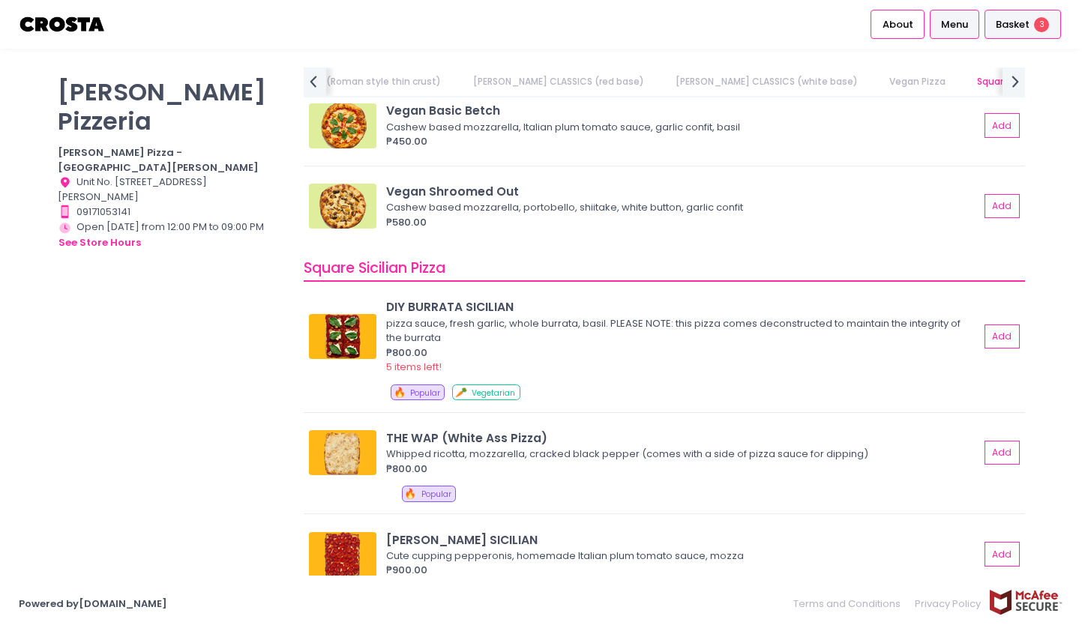
click at [1022, 14] on div "Basket 3" at bounding box center [1022, 24] width 76 height 29
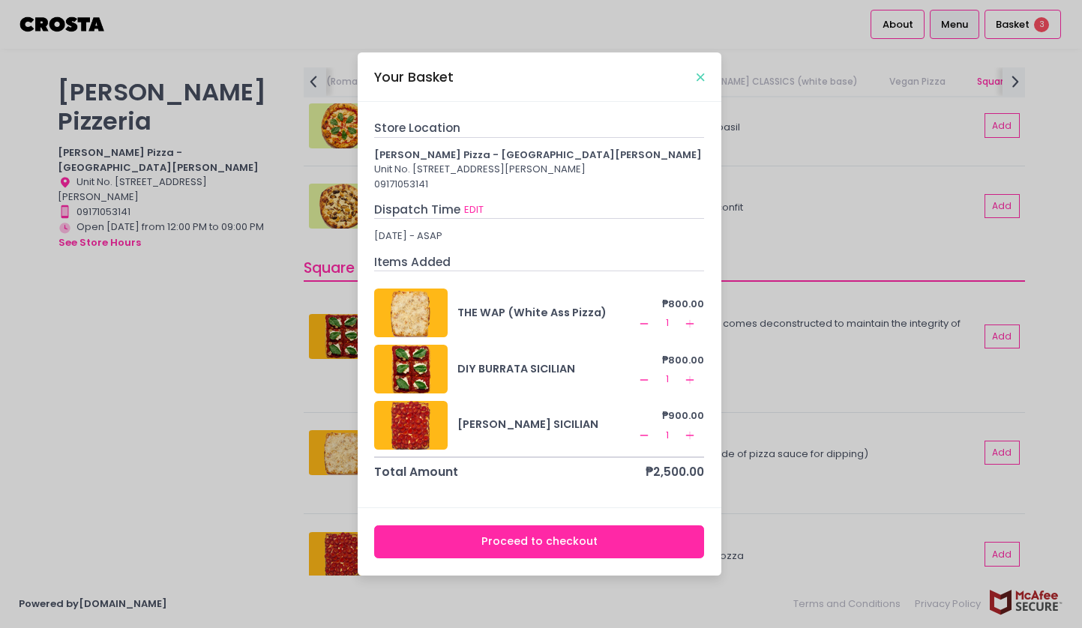
click at [697, 72] on icon "Close" at bounding box center [699, 77] width 7 height 11
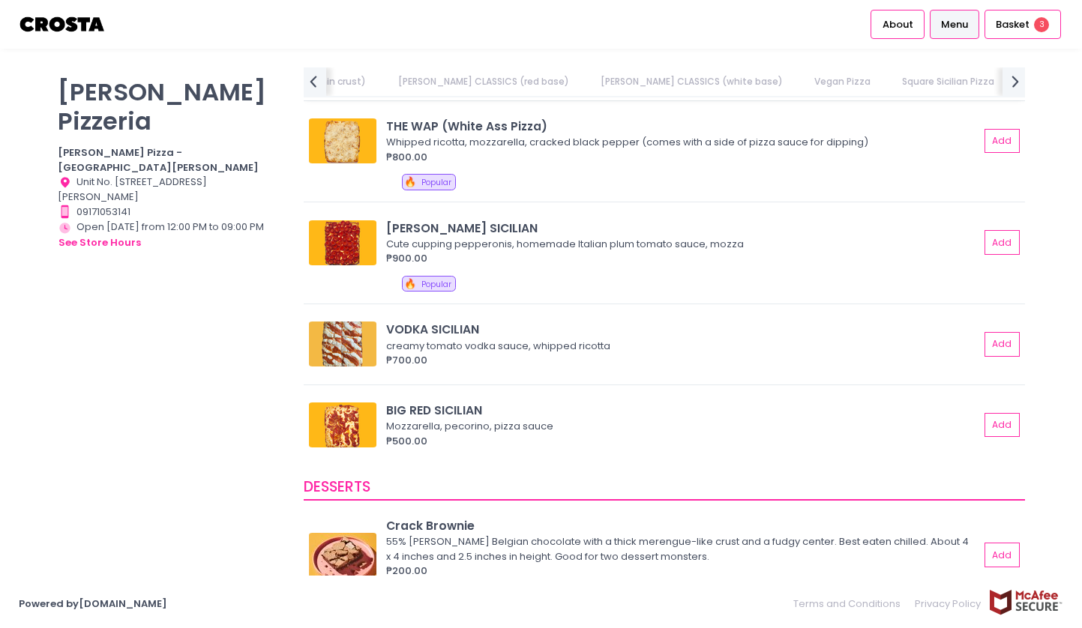
scroll to position [1958, 0]
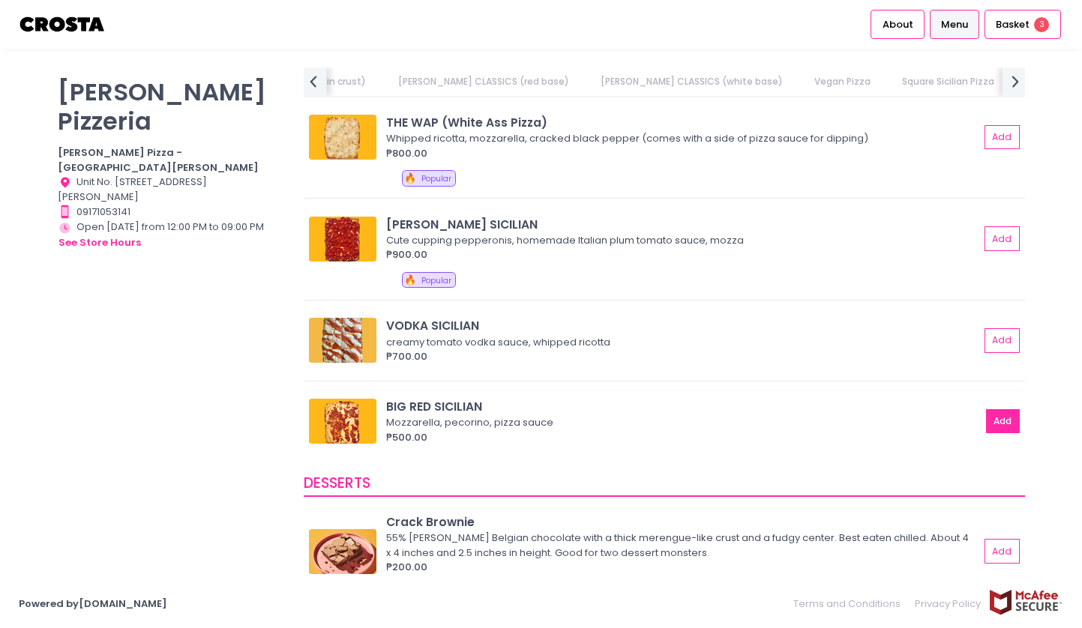
click at [1004, 423] on button "Add" at bounding box center [1003, 421] width 34 height 25
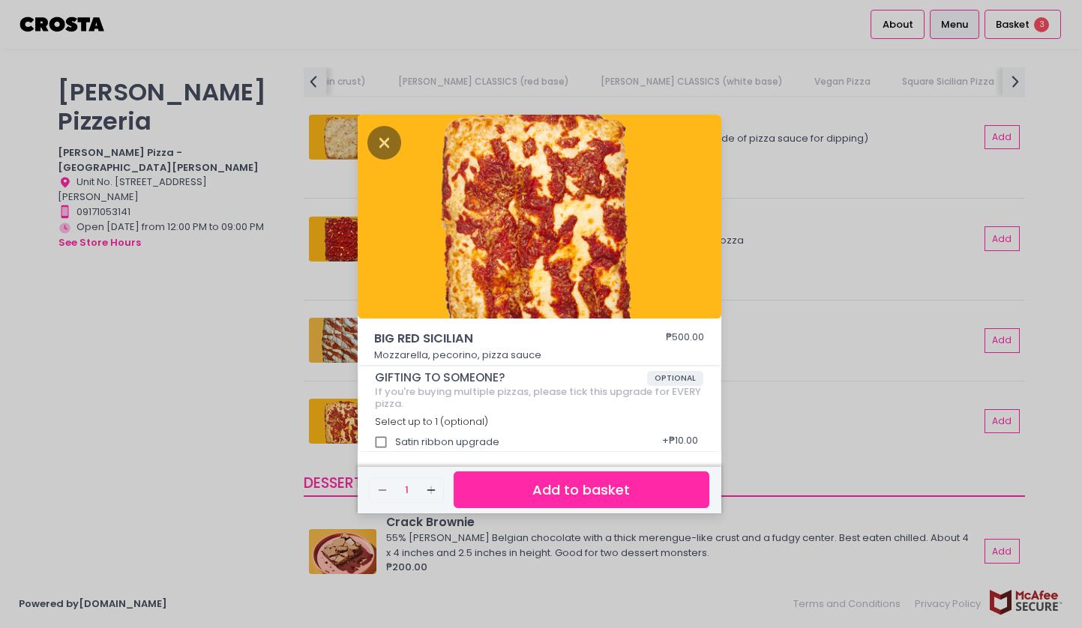
click at [637, 478] on button "Add to basket" at bounding box center [580, 489] width 255 height 37
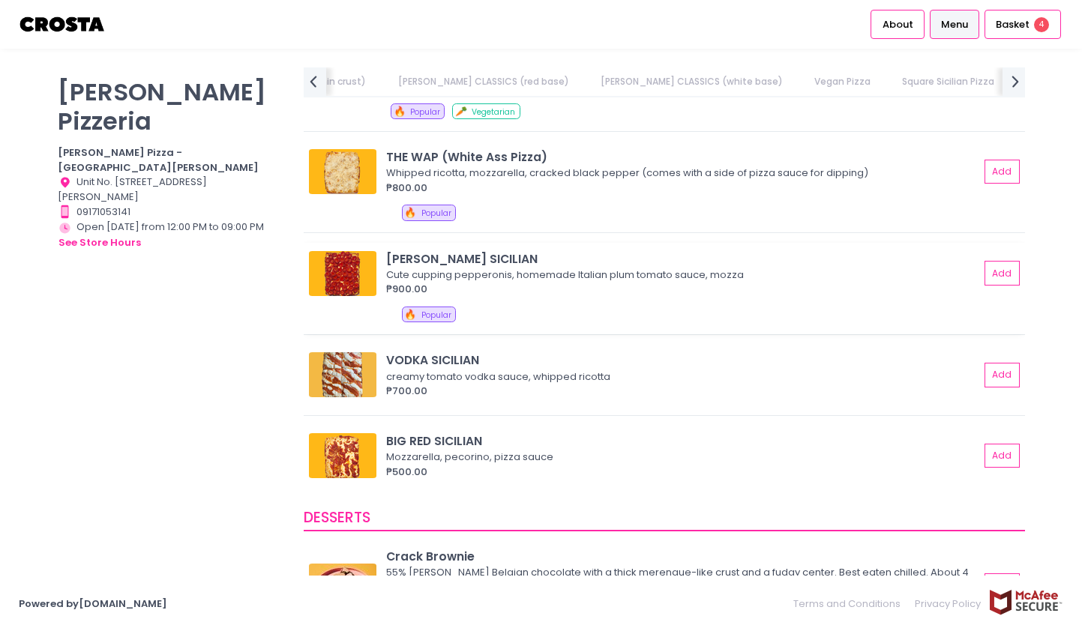
scroll to position [1919, 0]
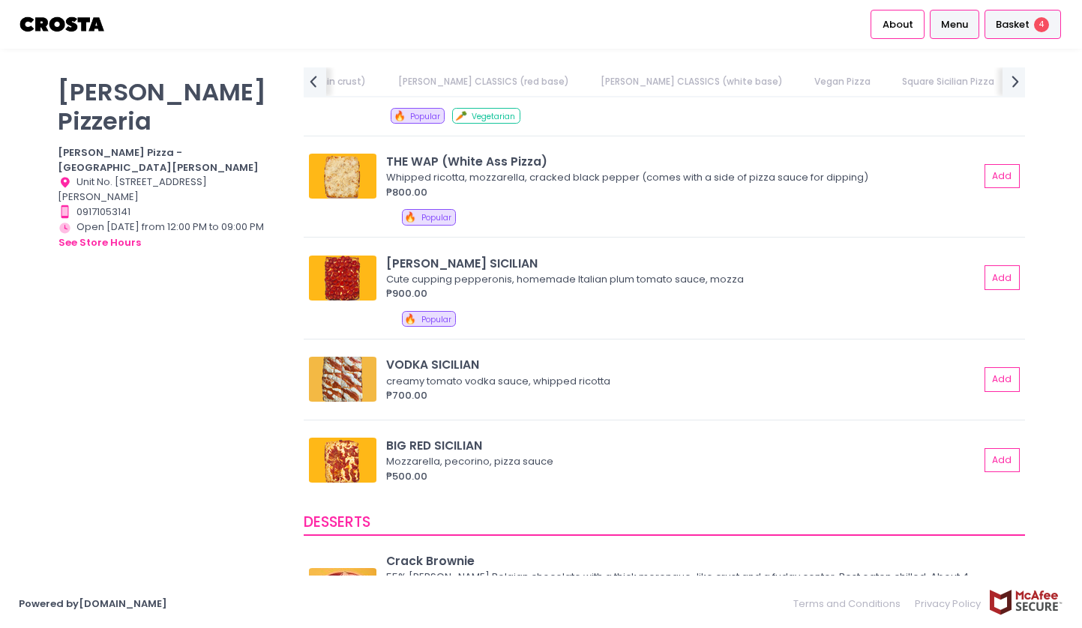
click at [1028, 25] on span "Basket" at bounding box center [1012, 24] width 34 height 15
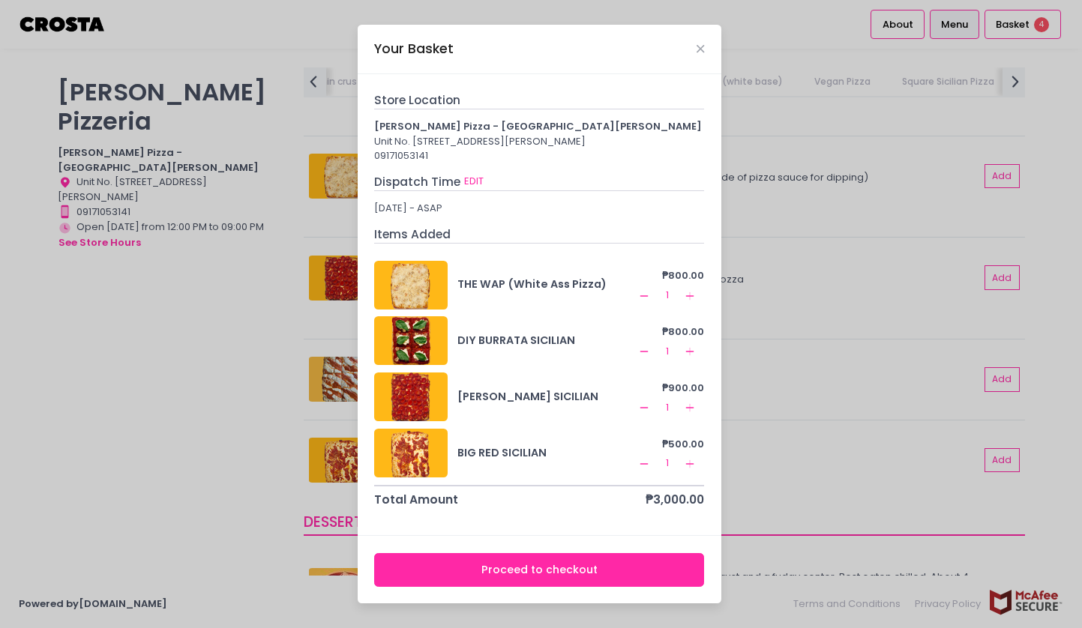
click at [645, 414] on icon "Remove Created with Sketch." at bounding box center [644, 408] width 12 height 12
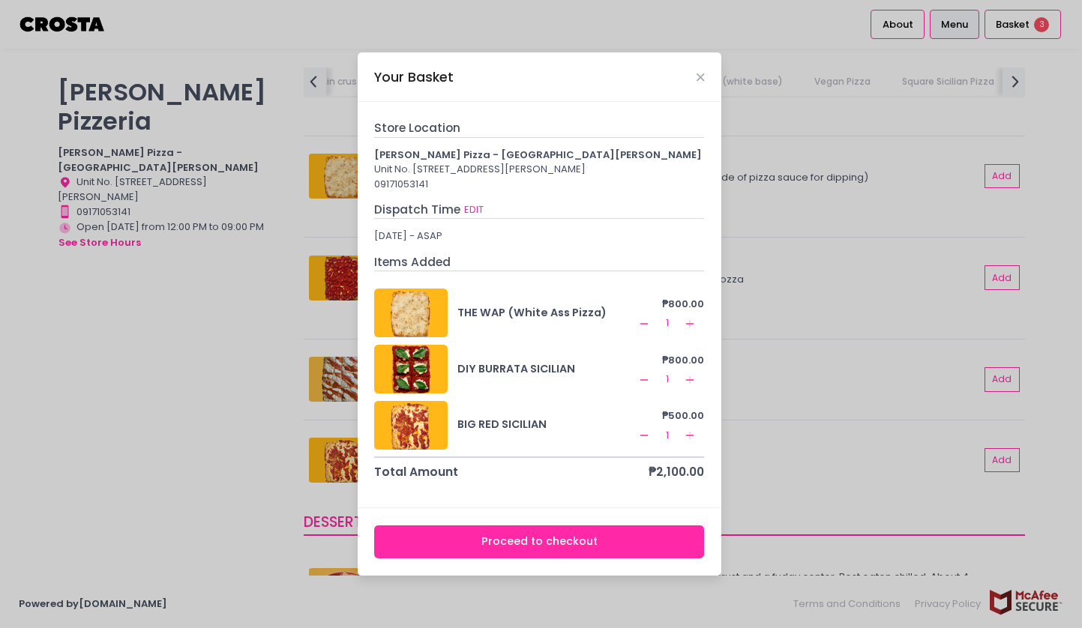
click at [648, 385] on icon "Remove Created with Sketch." at bounding box center [644, 380] width 12 height 12
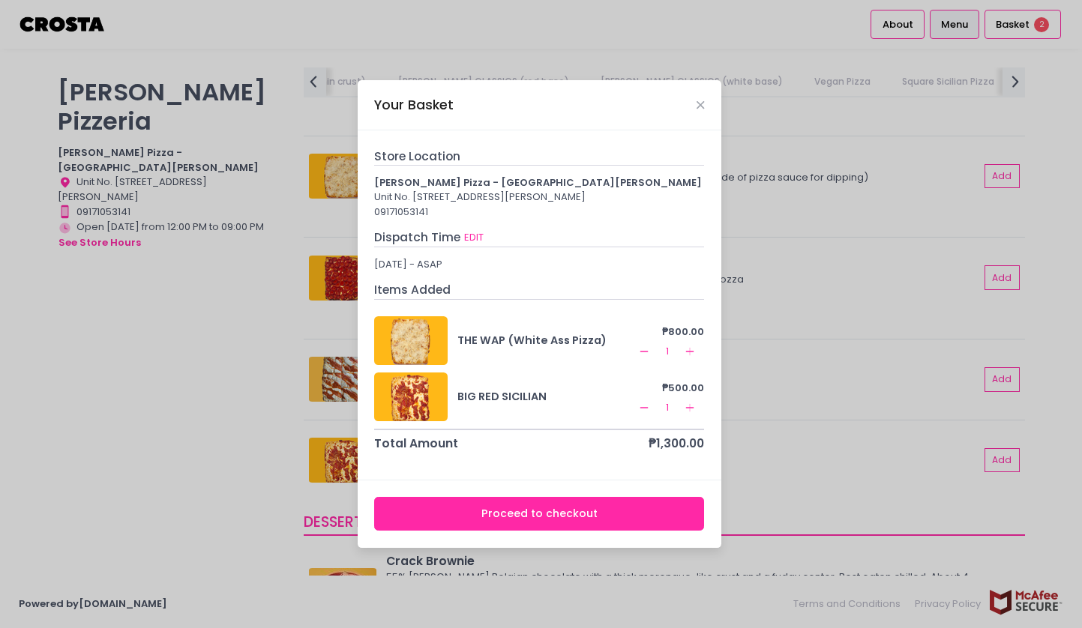
click at [650, 357] on button "Remove Created with Sketch." at bounding box center [644, 352] width 18 height 18
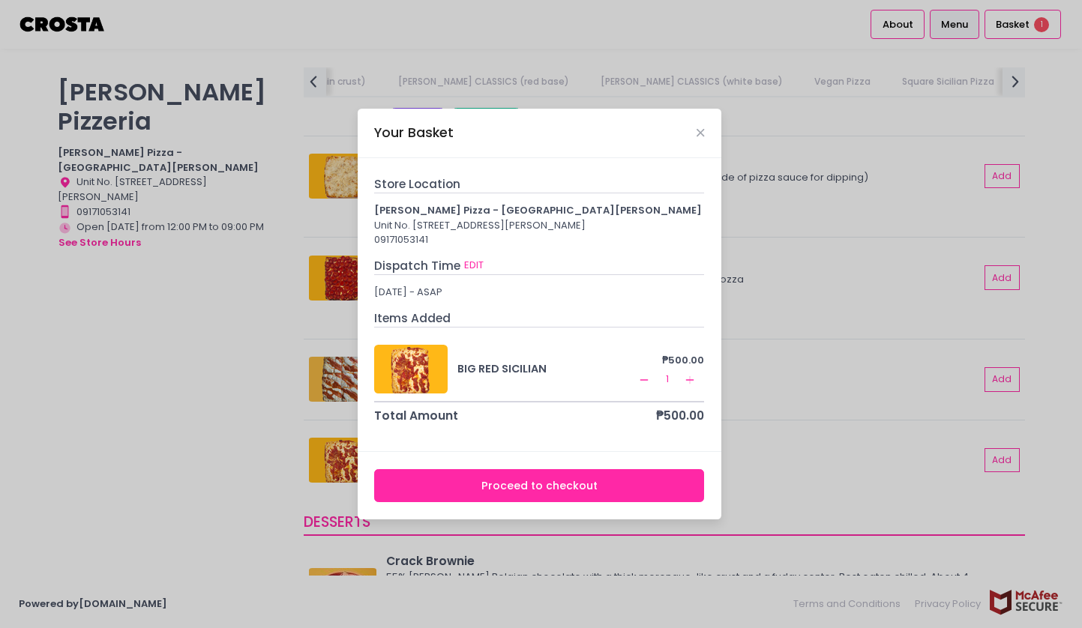
click at [695, 124] on div "Your Basket" at bounding box center [540, 133] width 364 height 49
click at [705, 122] on div "Your Basket" at bounding box center [540, 133] width 364 height 49
click at [702, 127] on icon "Close" at bounding box center [699, 132] width 7 height 11
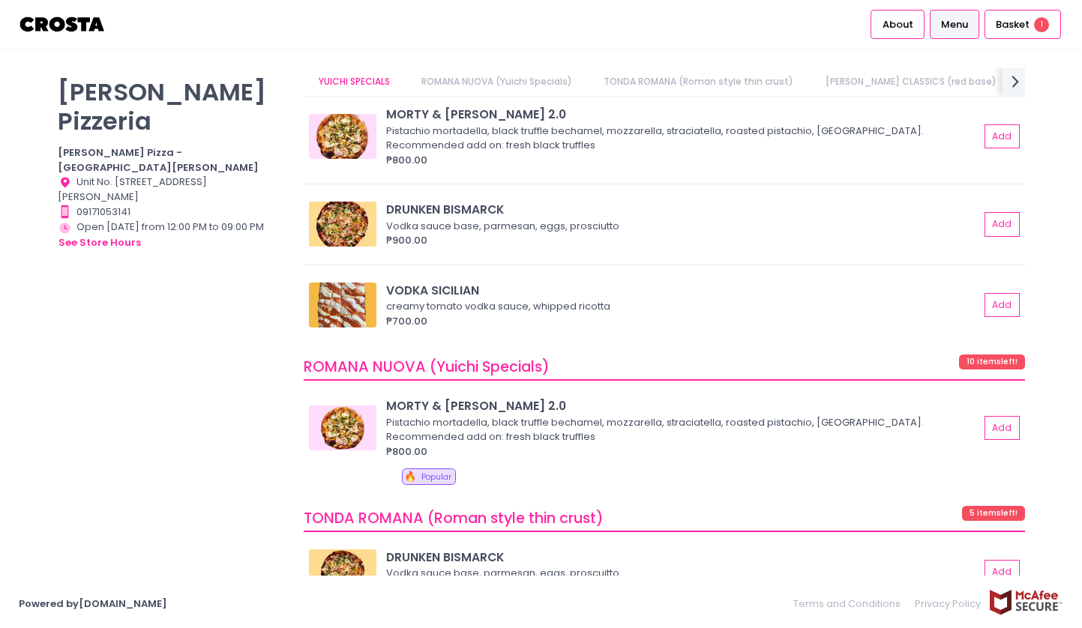
scroll to position [0, 0]
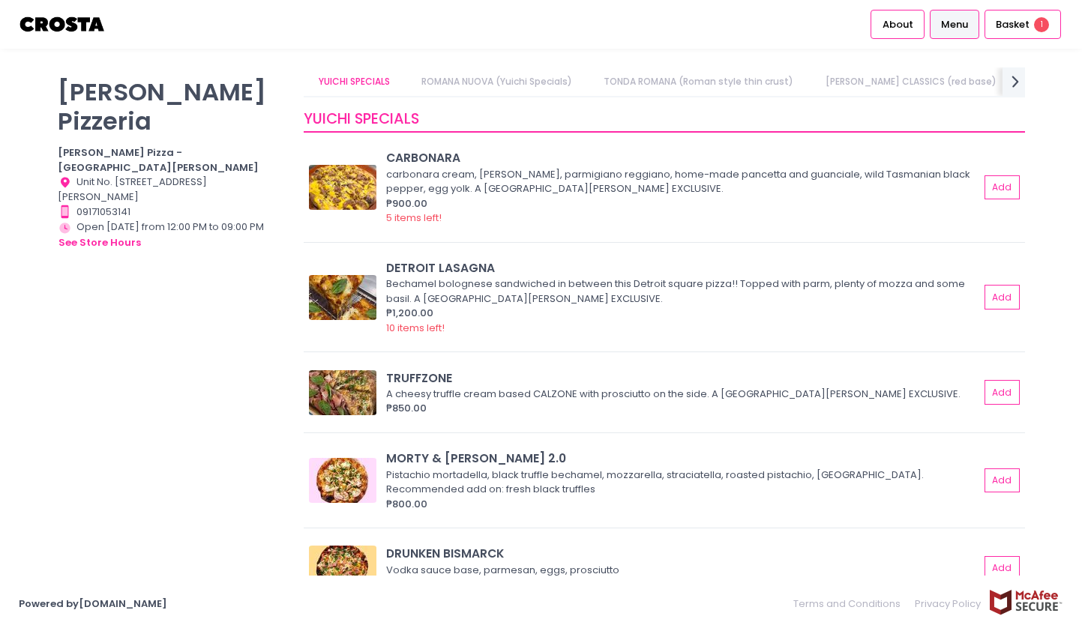
click at [372, 77] on link "YUICHI SPECIALS" at bounding box center [354, 81] width 100 height 28
click at [183, 91] on p "Crosta Pizzeria" at bounding box center [172, 106] width 228 height 58
click at [73, 27] on img at bounding box center [63, 24] width 88 height 26
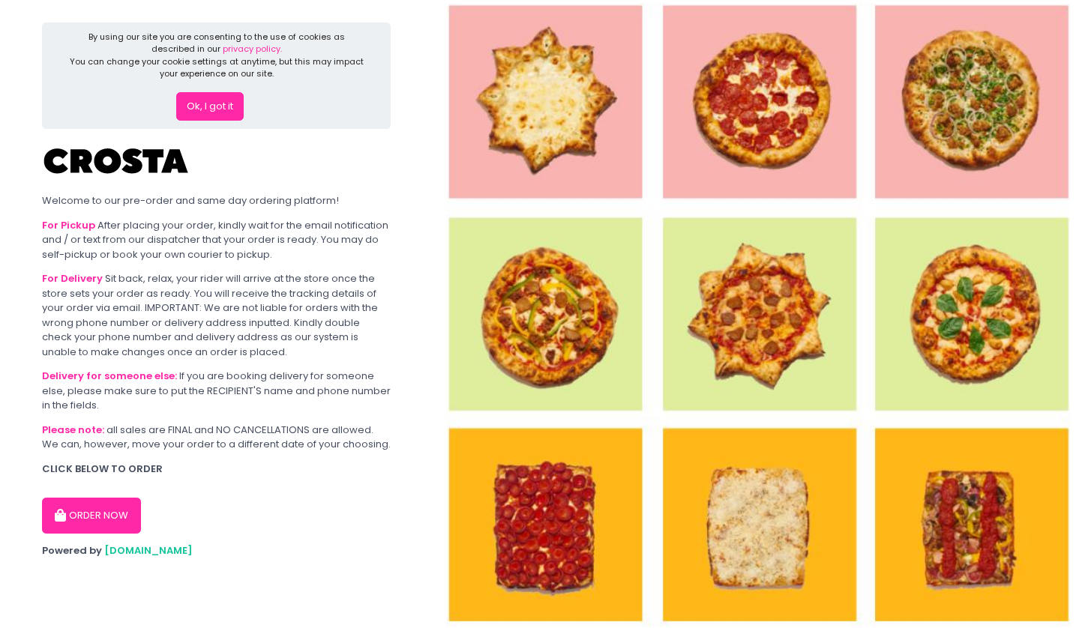
click at [98, 516] on button "ORDER NOW" at bounding box center [91, 516] width 99 height 36
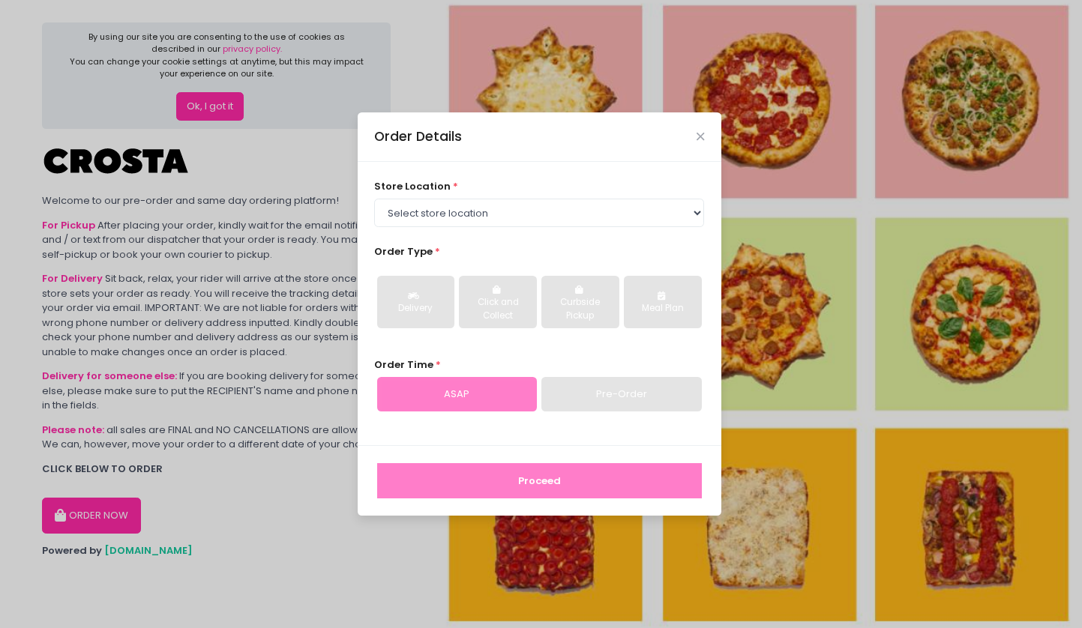
click at [505, 227] on div "store location * Select store location Crosta Pizza - Salcedo Crosta Pizza - Sa…" at bounding box center [540, 303] width 364 height 283
click at [503, 220] on select "Select store location Crosta Pizza - Salcedo Crosta Pizza - San Juan" at bounding box center [539, 213] width 330 height 28
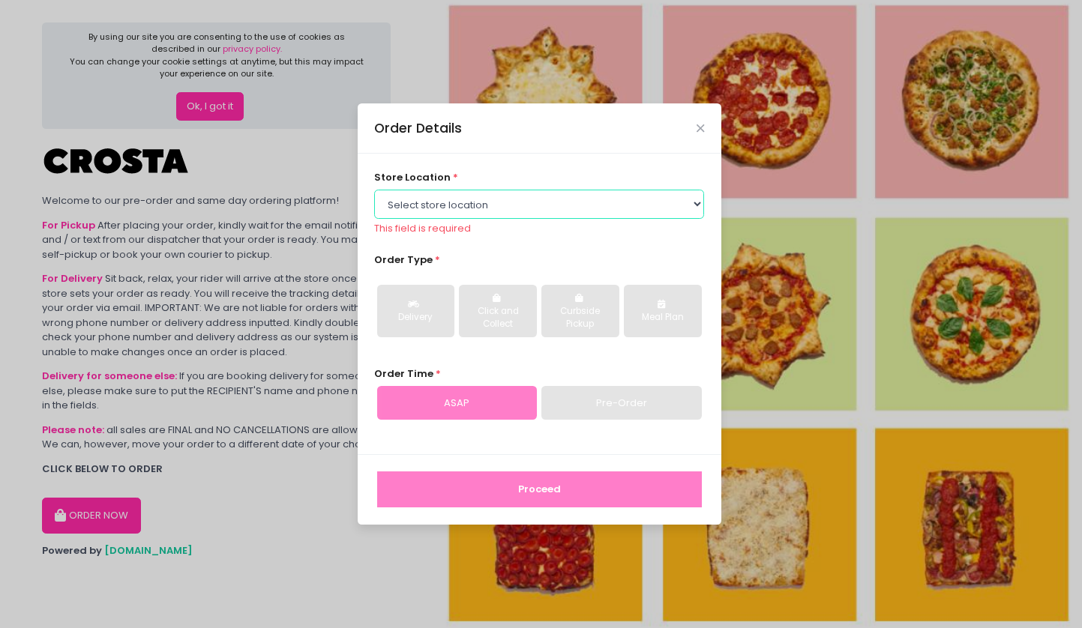
click at [474, 218] on select "Select store location Crosta Pizza - [PERSON_NAME] Crosta Pizza - [GEOGRAPHIC_D…" at bounding box center [539, 204] width 330 height 28
click at [468, 216] on select "Select store location Crosta Pizza - [PERSON_NAME] Crosta Pizza - [GEOGRAPHIC_D…" at bounding box center [539, 204] width 330 height 28
select select "65090bae48156caed44a5eb4"
click at [374, 198] on select "Select store location Crosta Pizza - [PERSON_NAME] Crosta Pizza - [GEOGRAPHIC_D…" at bounding box center [539, 204] width 330 height 28
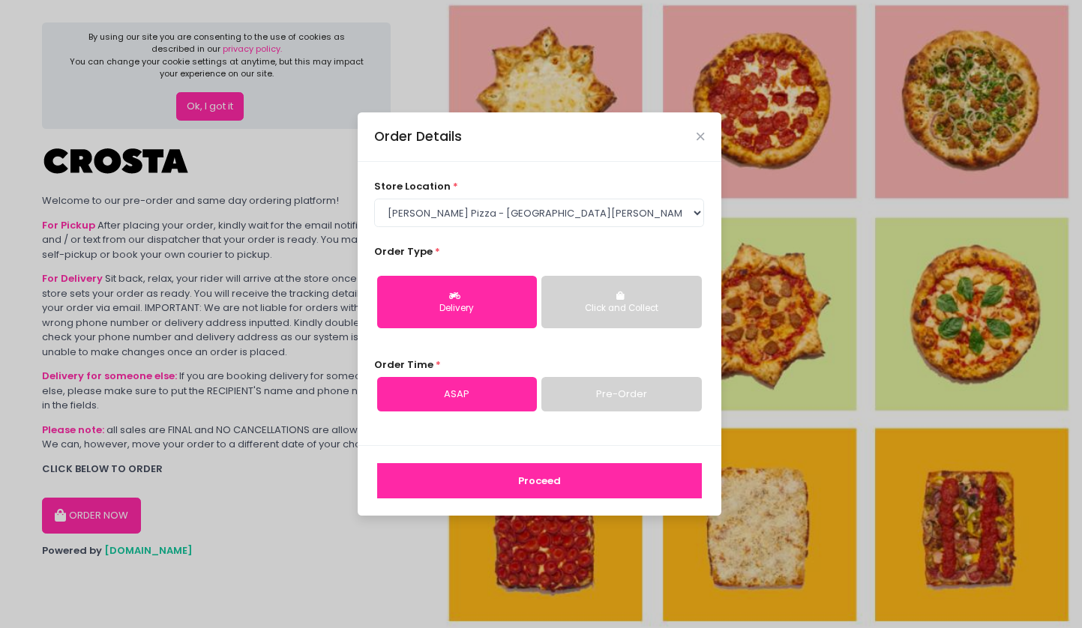
drag, startPoint x: 480, startPoint y: 294, endPoint x: 634, endPoint y: 301, distance: 154.6
click at [634, 301] on button "Click and Collect" at bounding box center [621, 302] width 160 height 52
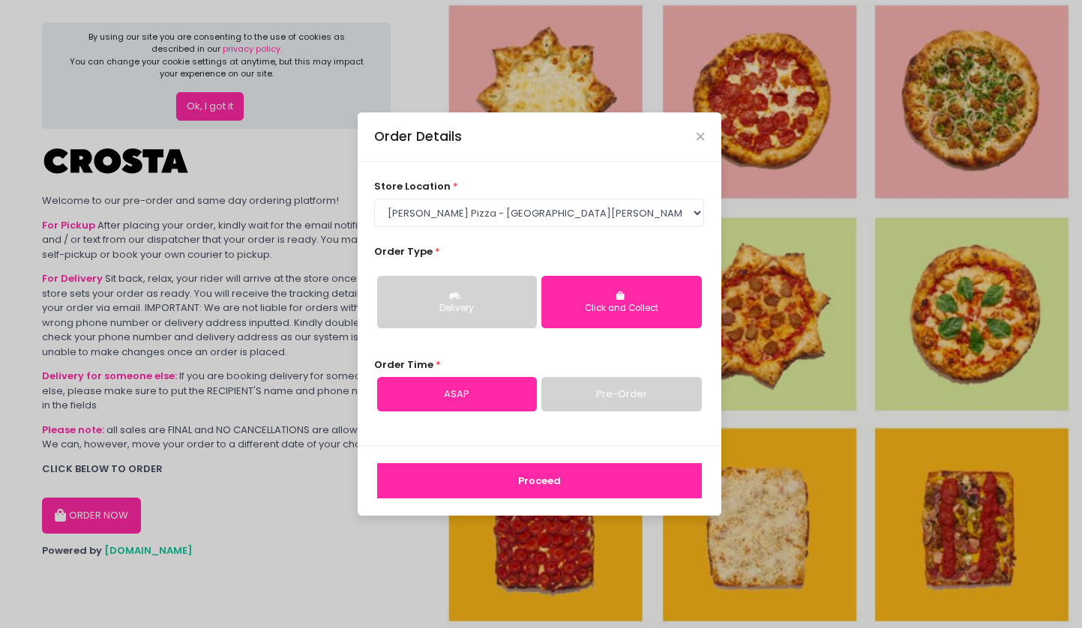
click at [583, 482] on button "Proceed" at bounding box center [539, 481] width 325 height 36
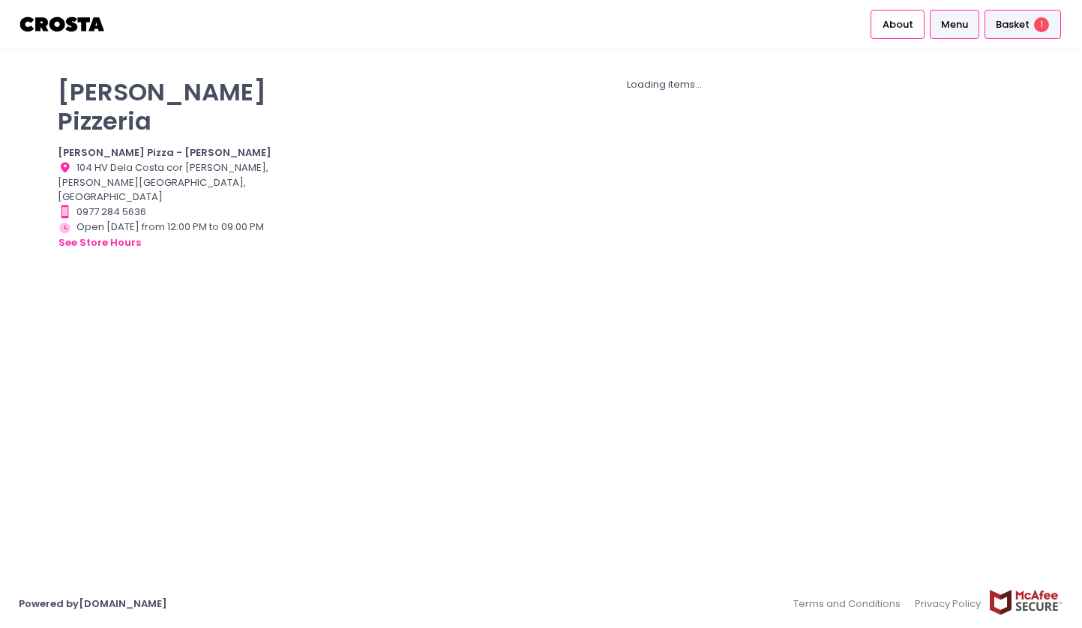
click at [1010, 24] on span "Basket" at bounding box center [1012, 24] width 34 height 15
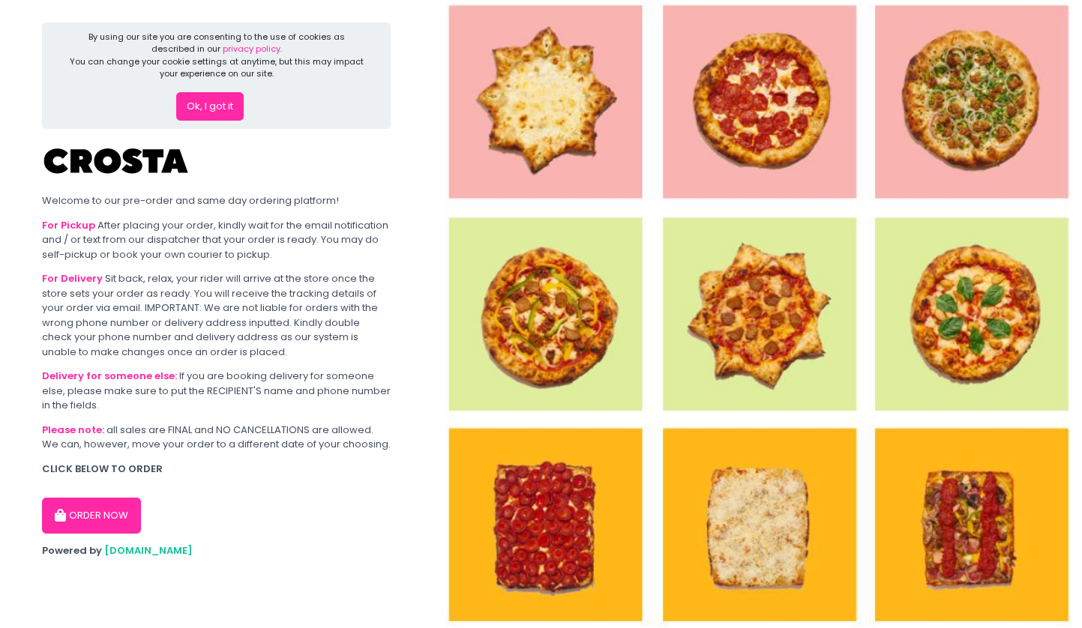
click at [125, 518] on button "ORDER NOW" at bounding box center [91, 516] width 99 height 36
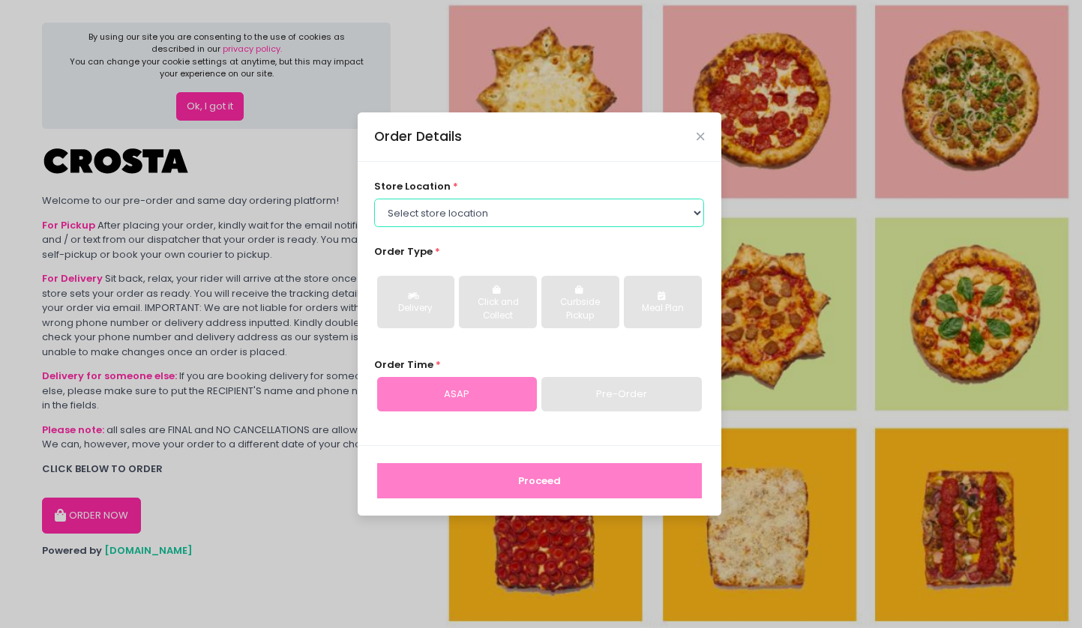
click at [515, 215] on select "Select store location Crosta Pizza - [PERSON_NAME] Crosta Pizza - [GEOGRAPHIC_D…" at bounding box center [539, 213] width 330 height 28
select select "65090bae48156caed44a5eb4"
click at [374, 199] on select "Select store location Crosta Pizza - [PERSON_NAME] Crosta Pizza - [GEOGRAPHIC_D…" at bounding box center [539, 213] width 330 height 28
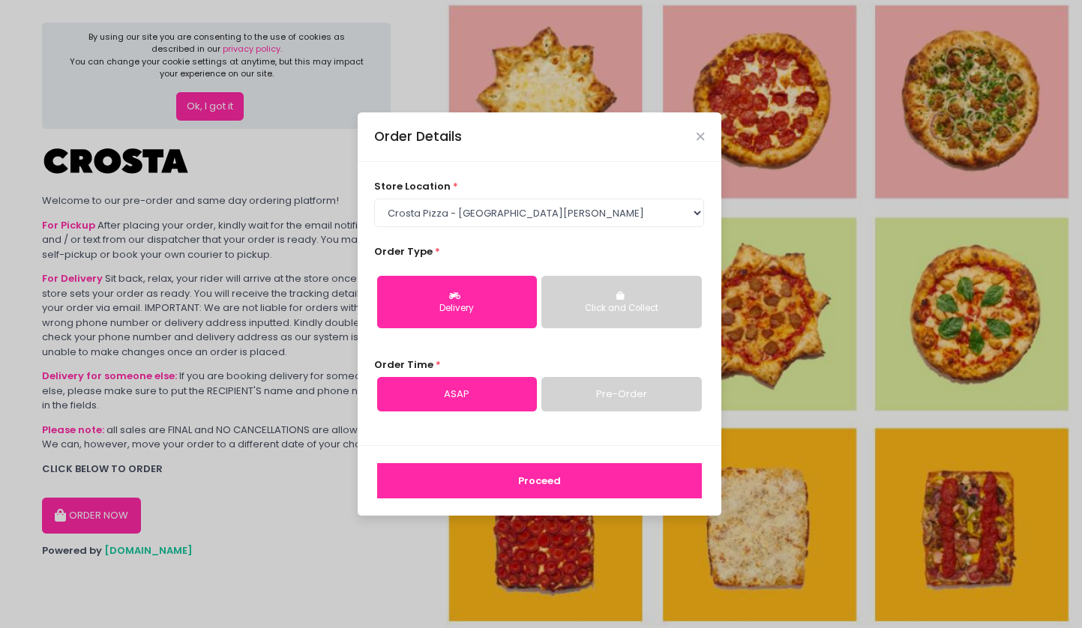
click at [526, 483] on button "Proceed" at bounding box center [539, 481] width 325 height 36
